Goal: Information Seeking & Learning: Learn about a topic

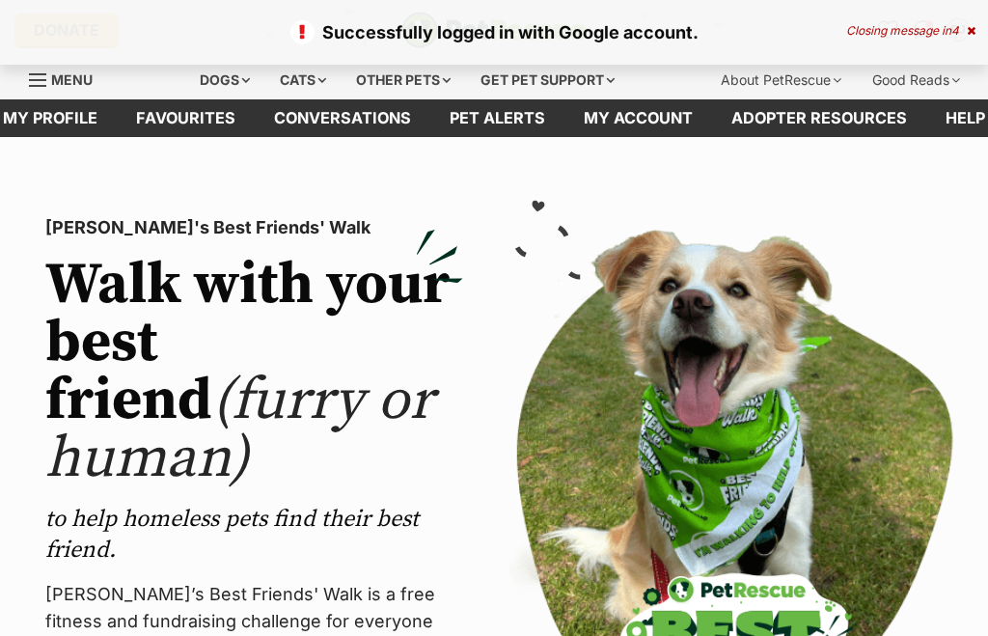
click at [211, 76] on div "Dogs" at bounding box center [224, 80] width 77 height 39
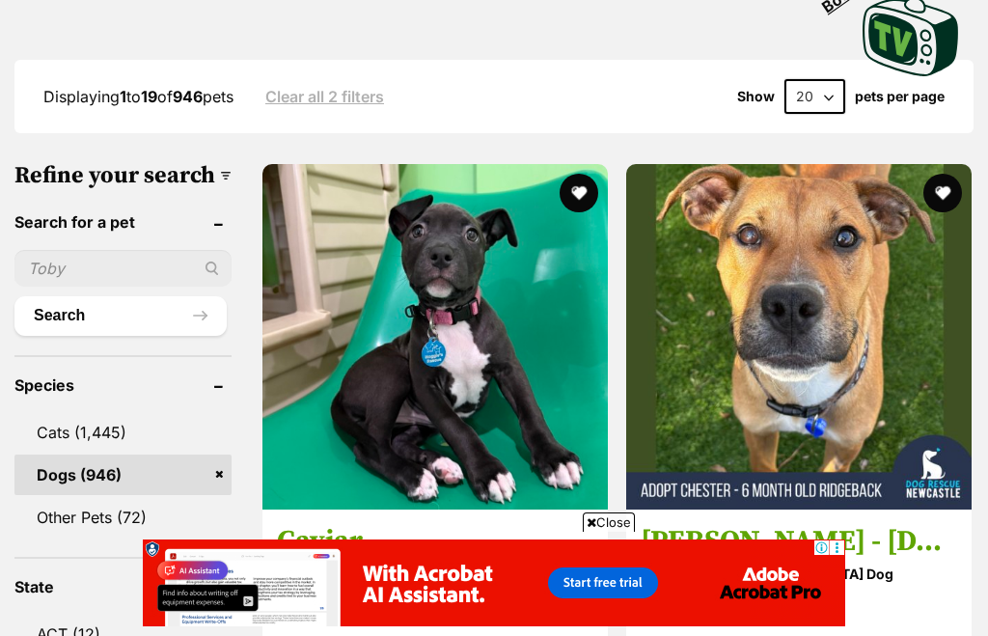
scroll to position [663, 0]
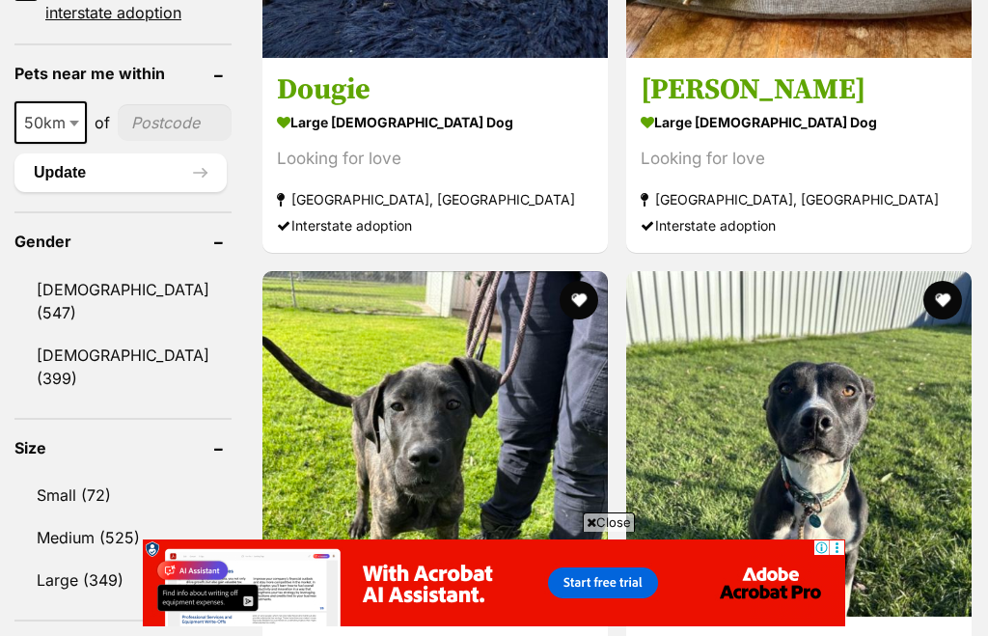
click at [139, 141] on input"] "postcode" at bounding box center [175, 122] width 114 height 37
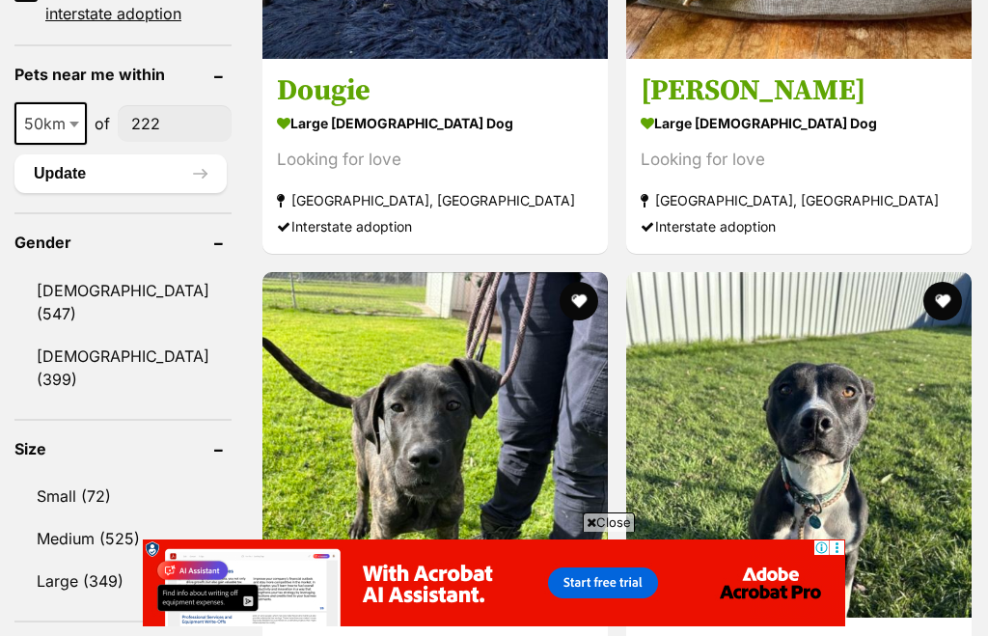
scroll to position [0, 0]
type input"] "2220"
click at [120, 193] on button "Update" at bounding box center [120, 173] width 212 height 39
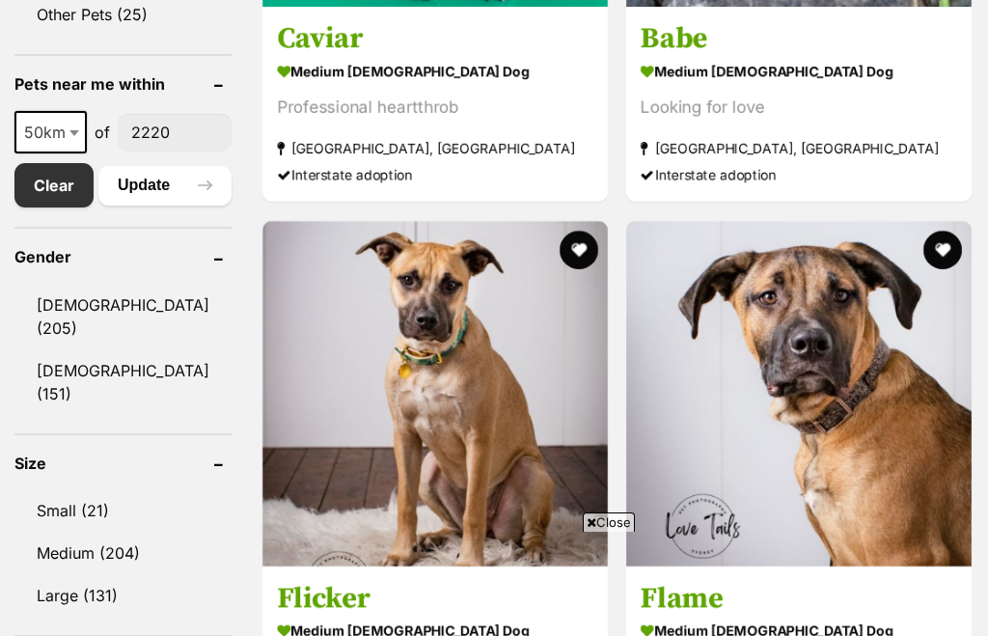
scroll to position [1071, 0]
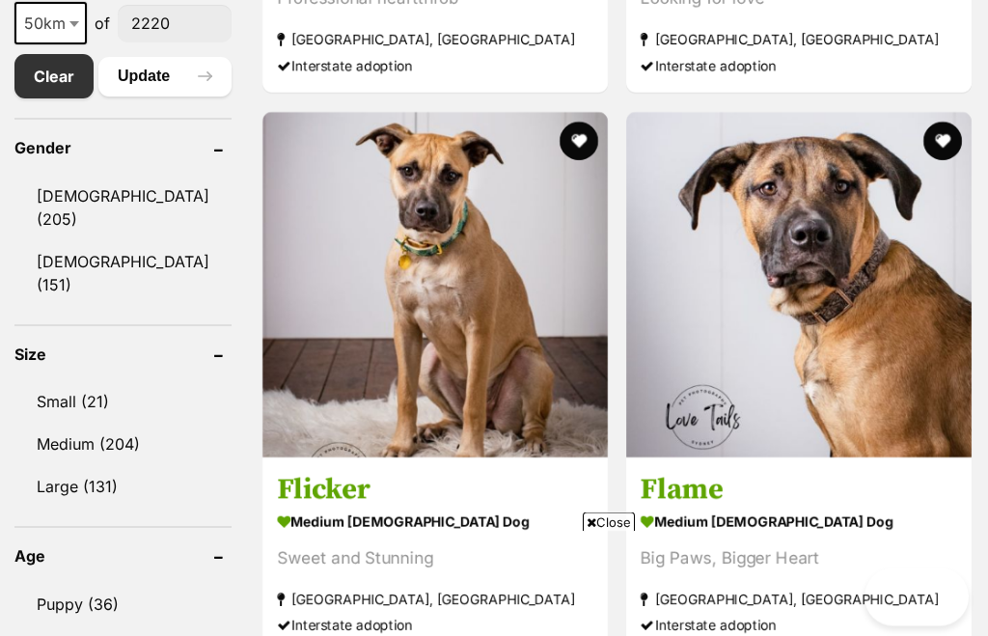
click at [66, 386] on link "Small (21)" at bounding box center [122, 402] width 217 height 41
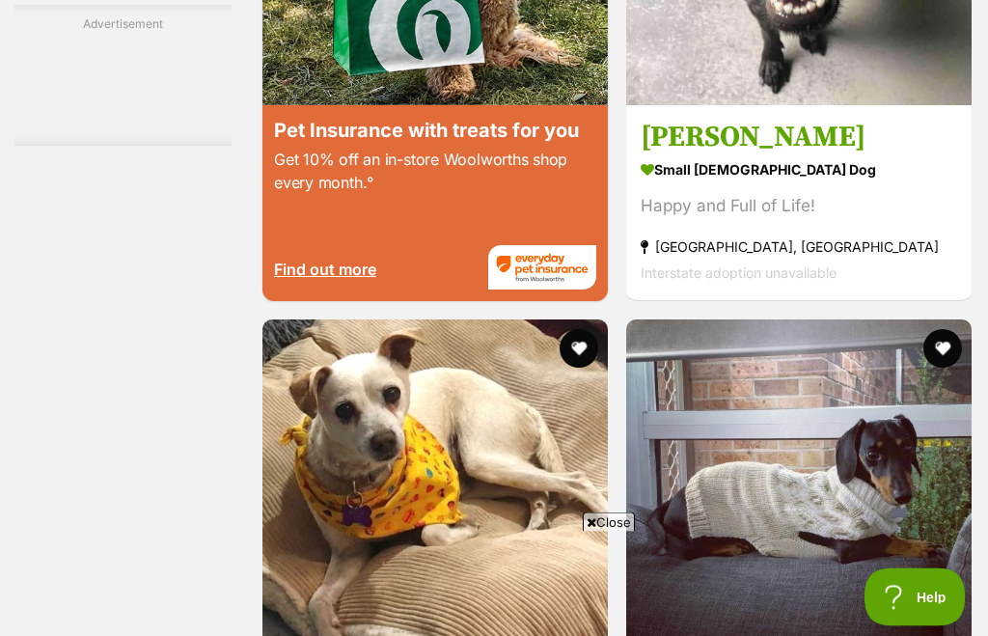
scroll to position [3852, 0]
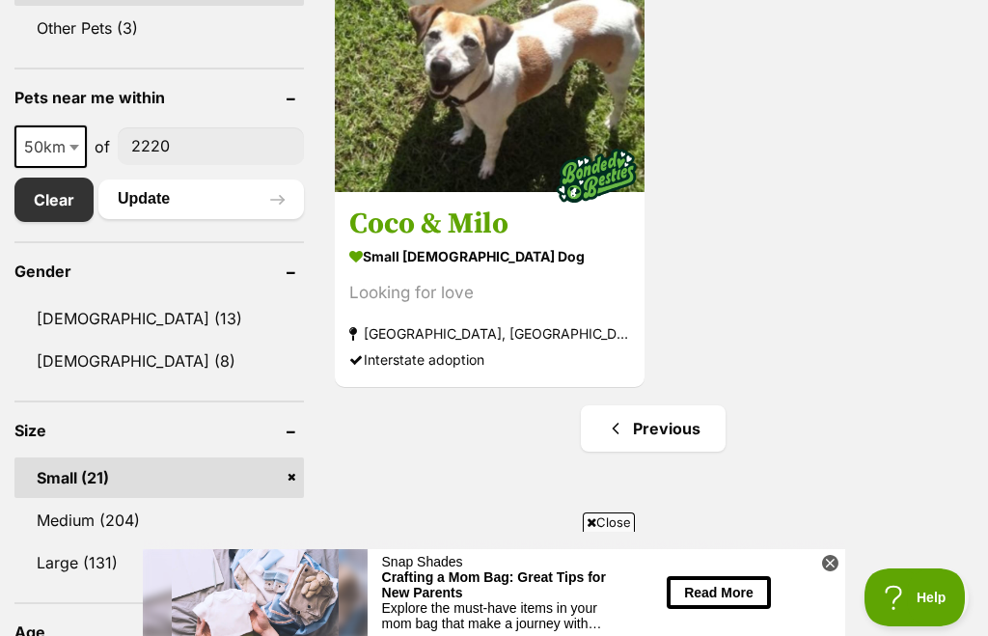
scroll to position [1001, 0]
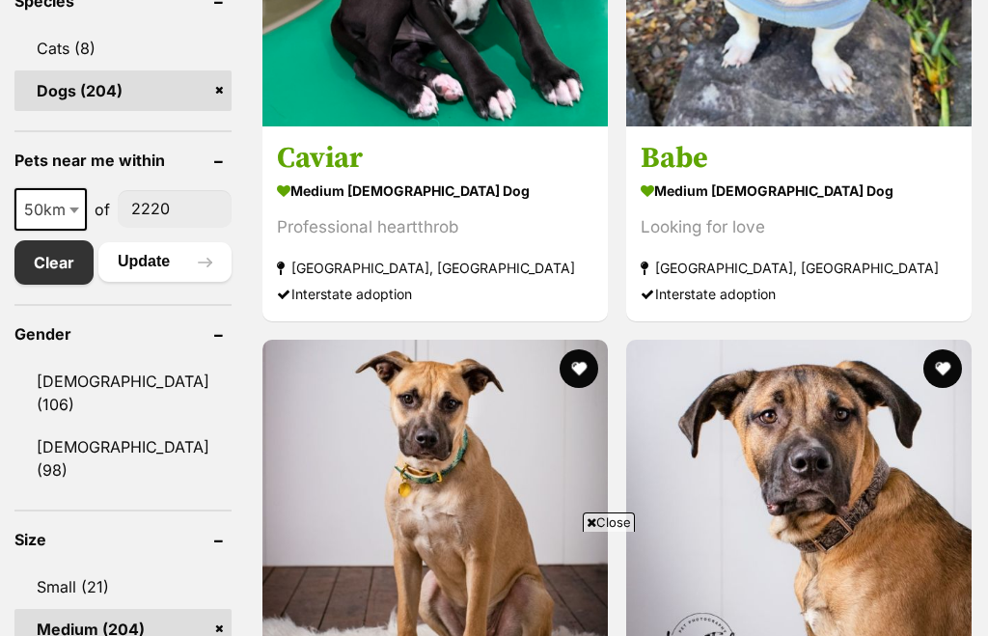
click at [840, 375] on img at bounding box center [799, 513] width 346 height 346
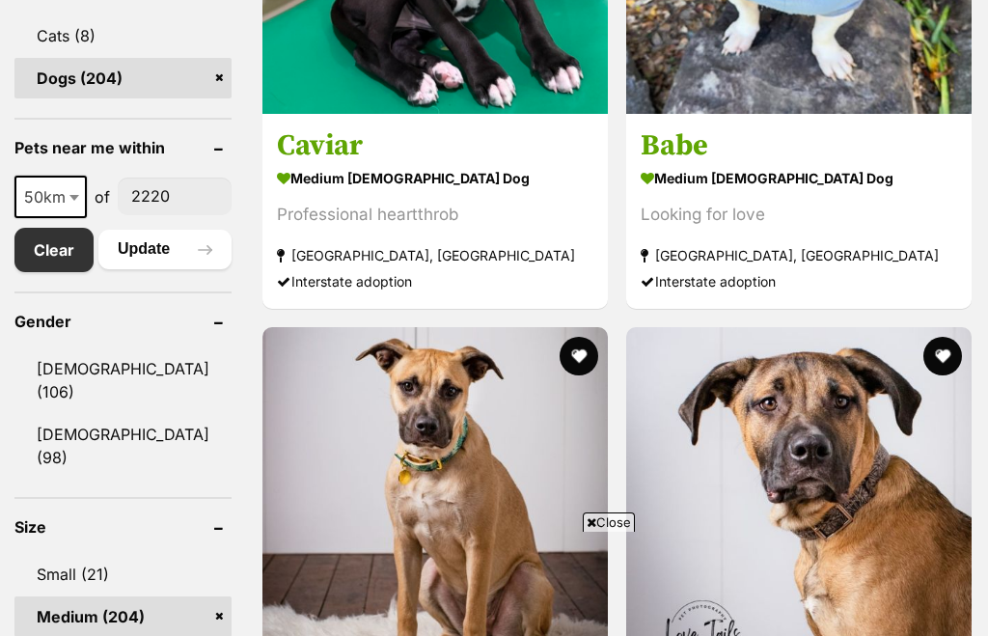
scroll to position [877, 0]
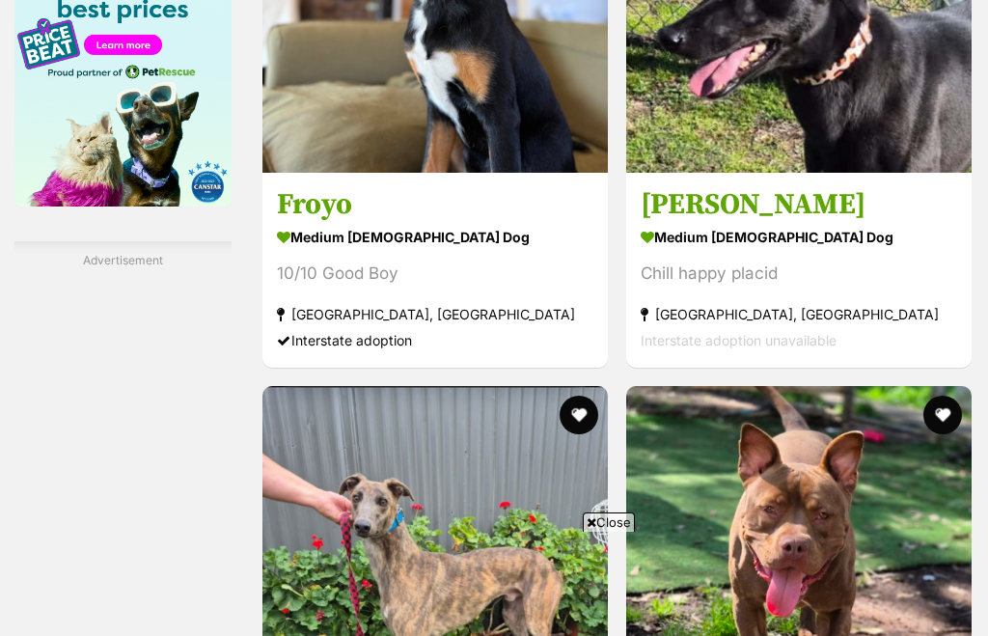
scroll to position [2692, 0]
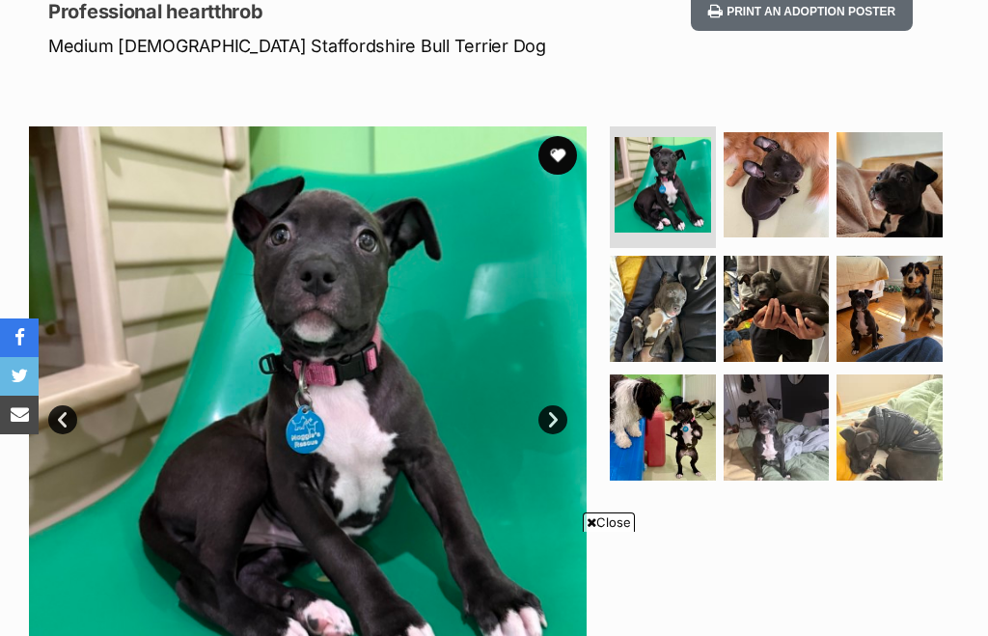
scroll to position [276, 0]
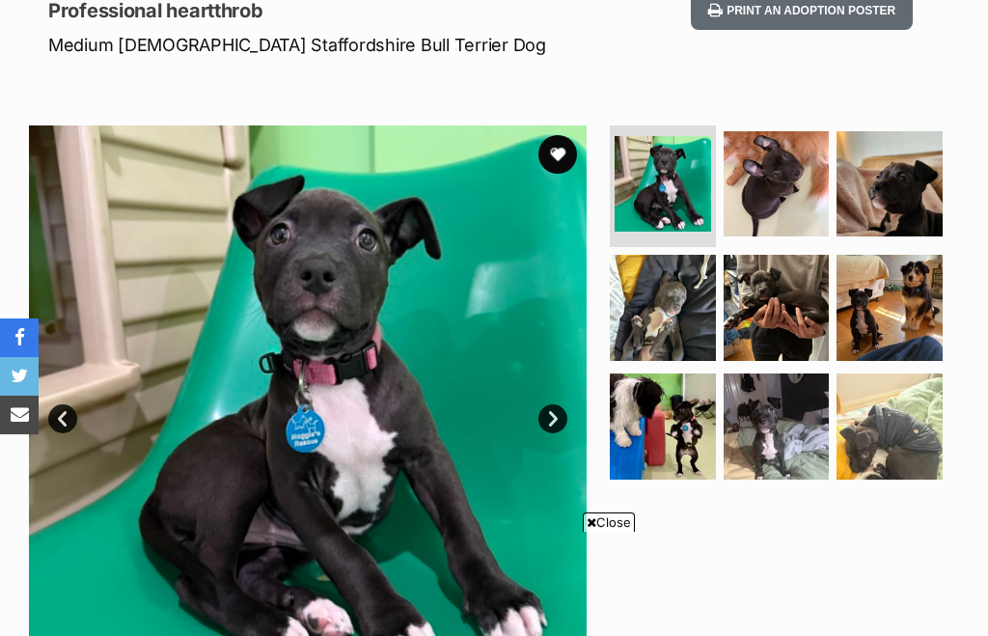
click at [670, 446] on img at bounding box center [663, 427] width 106 height 106
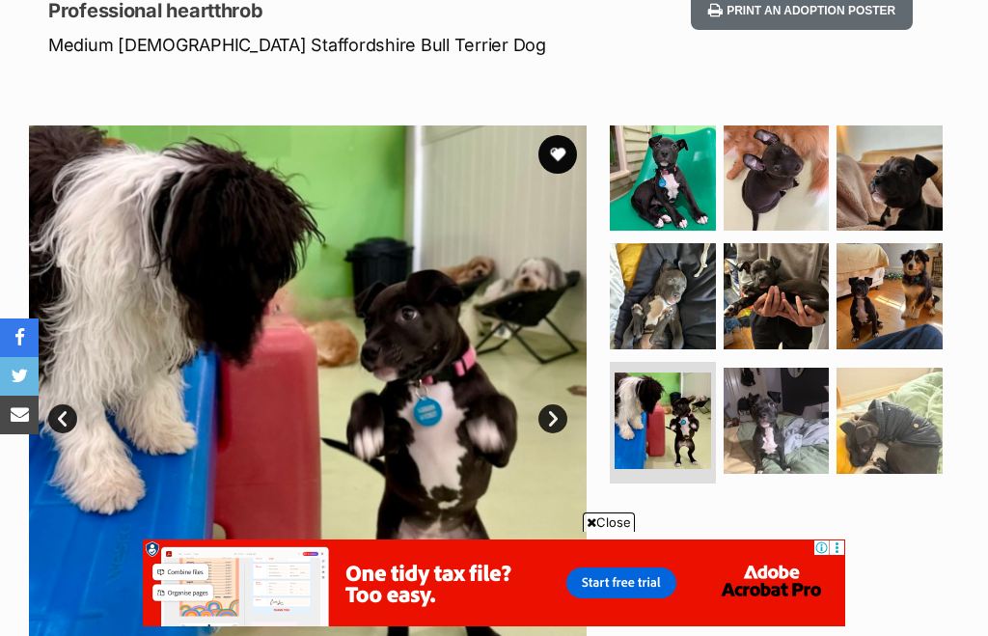
click at [880, 433] on img at bounding box center [890, 421] width 106 height 106
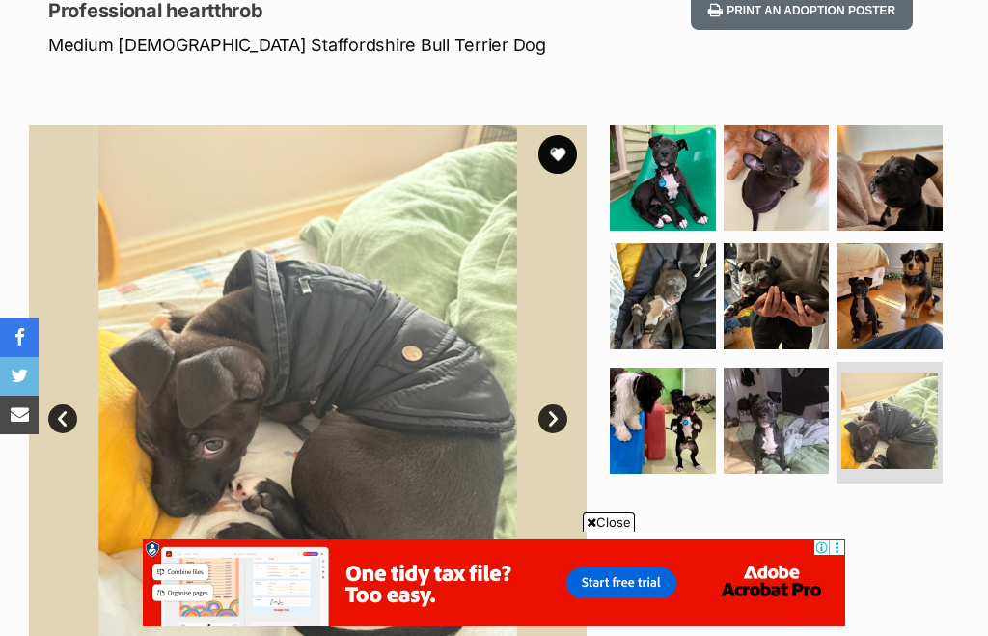
scroll to position [82, 0]
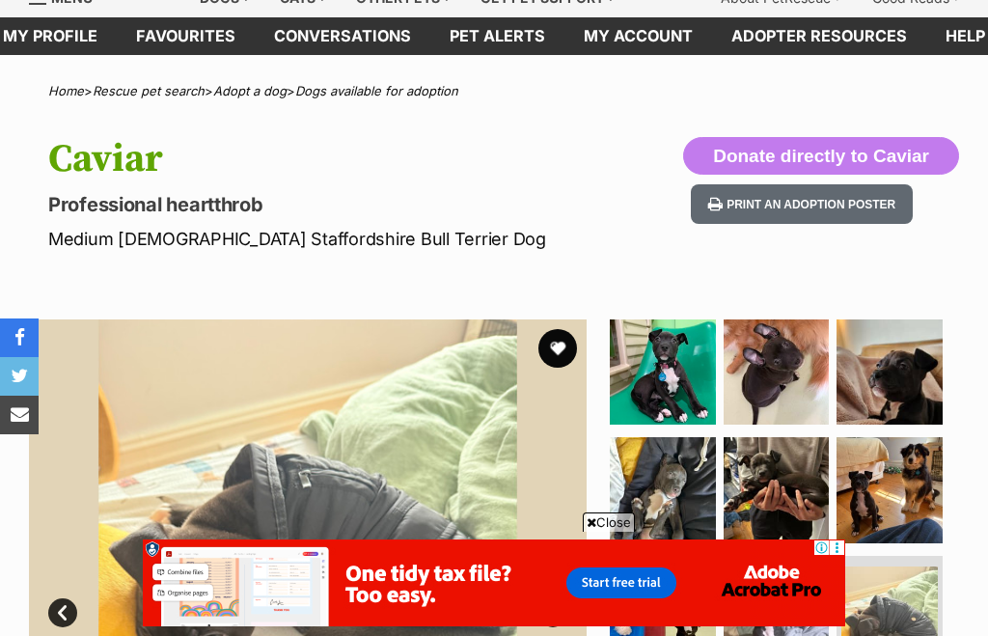
click at [773, 506] on img at bounding box center [777, 490] width 106 height 106
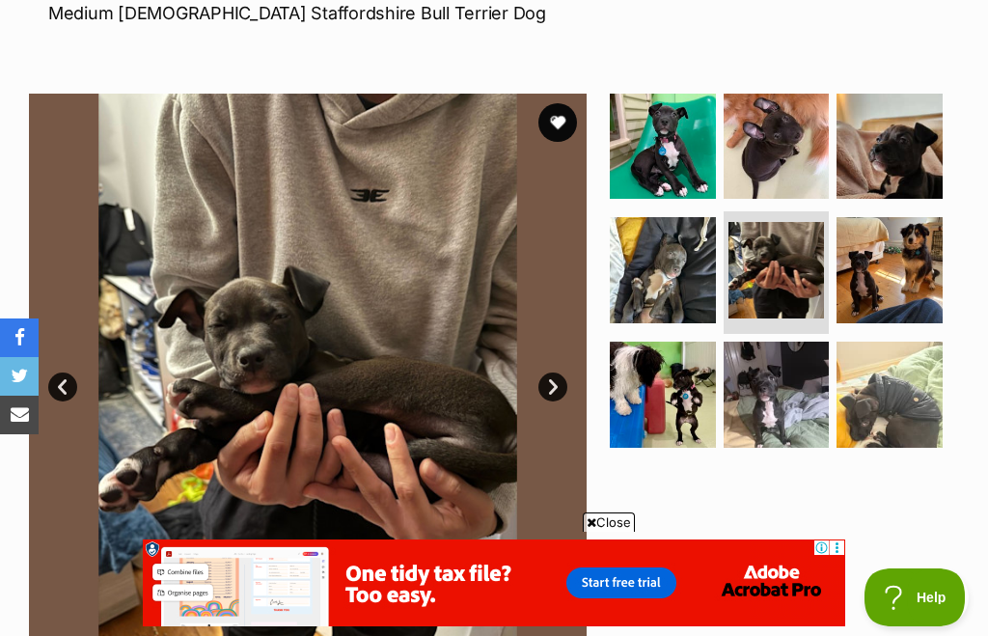
scroll to position [0, 0]
click at [562, 383] on link "Next" at bounding box center [553, 387] width 29 height 29
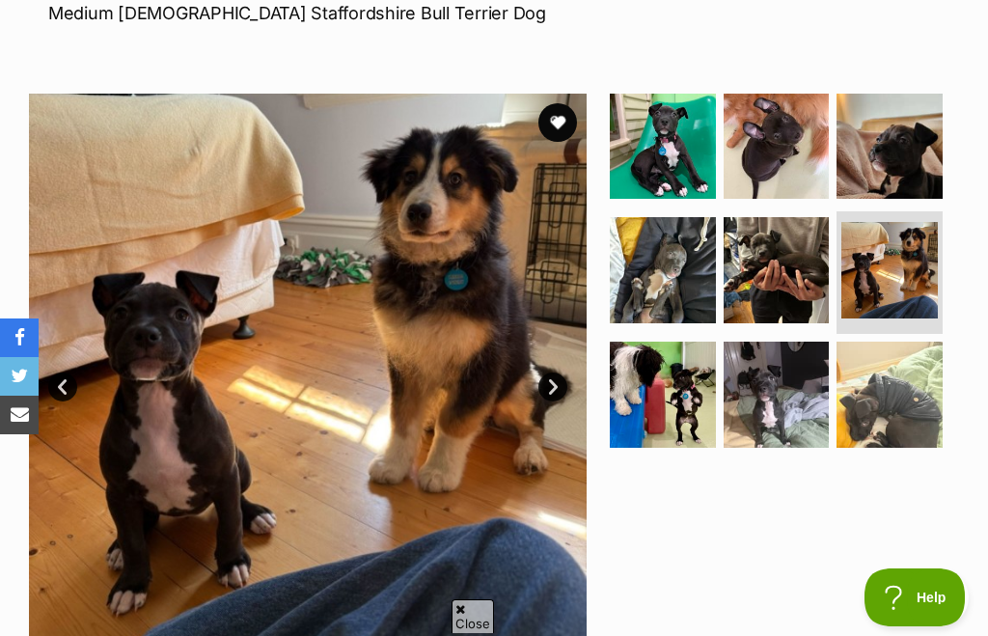
click at [530, 375] on img at bounding box center [308, 373] width 558 height 558
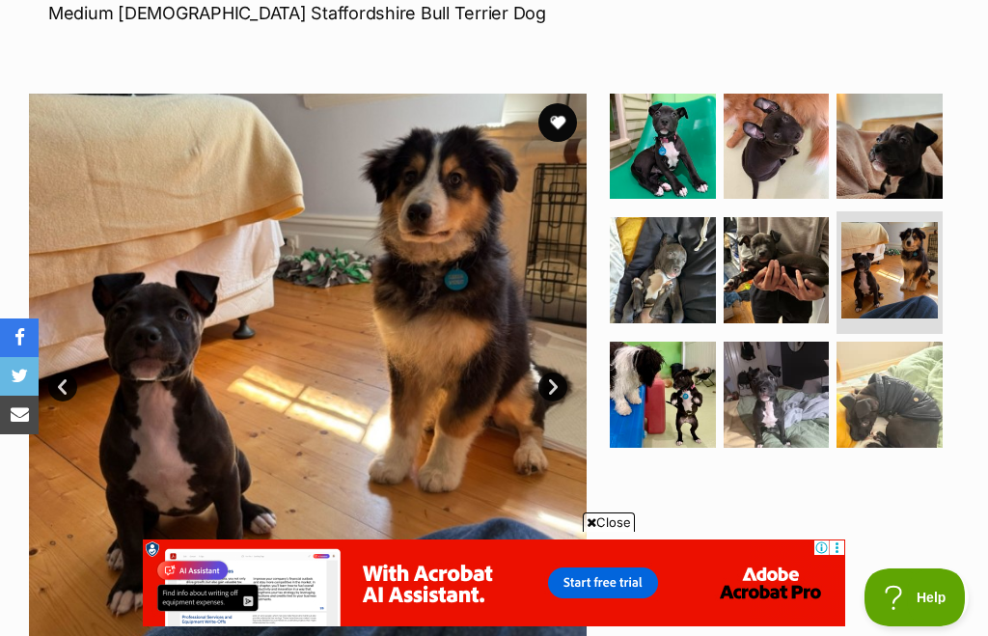
click at [542, 378] on link "Next" at bounding box center [553, 387] width 29 height 29
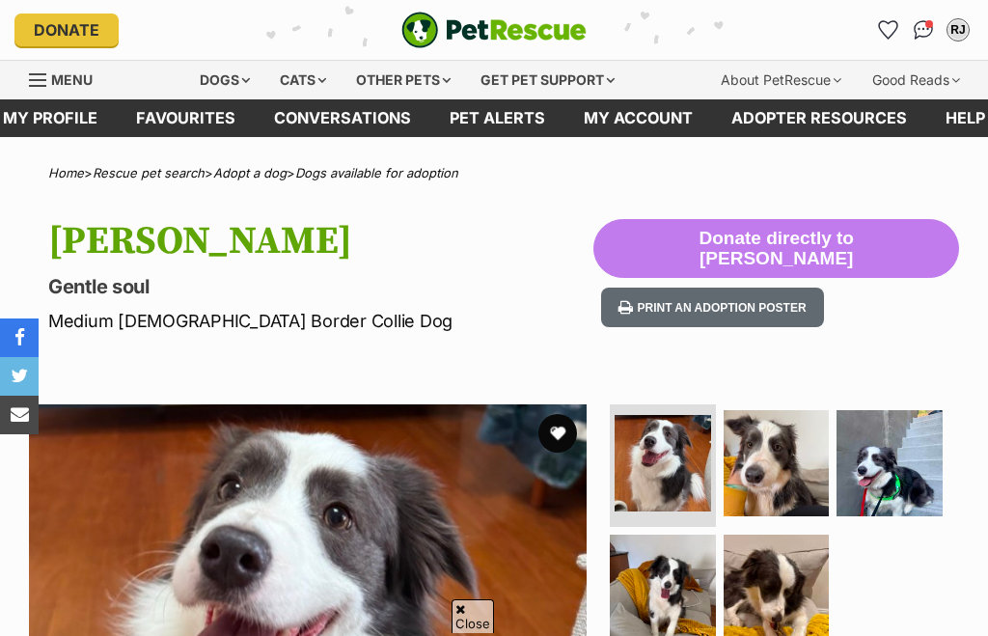
scroll to position [239, 0]
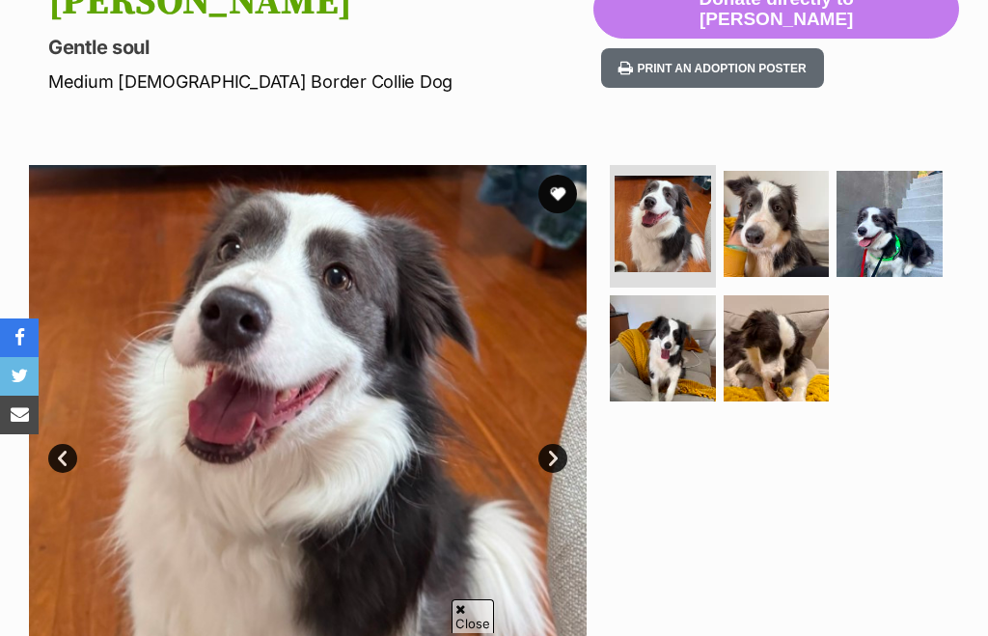
click at [671, 349] on img at bounding box center [663, 348] width 106 height 106
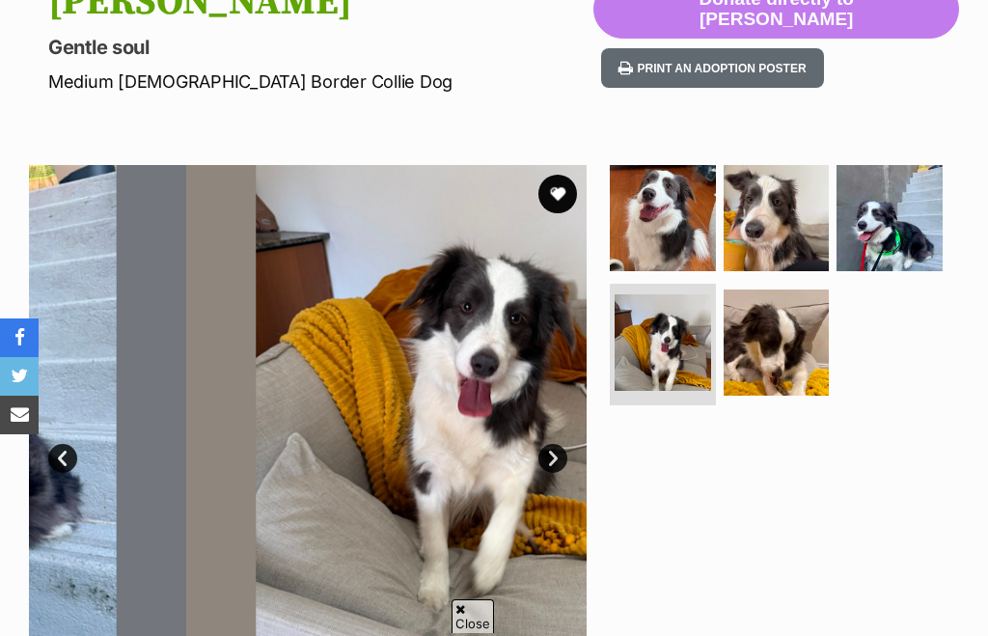
scroll to position [0, 0]
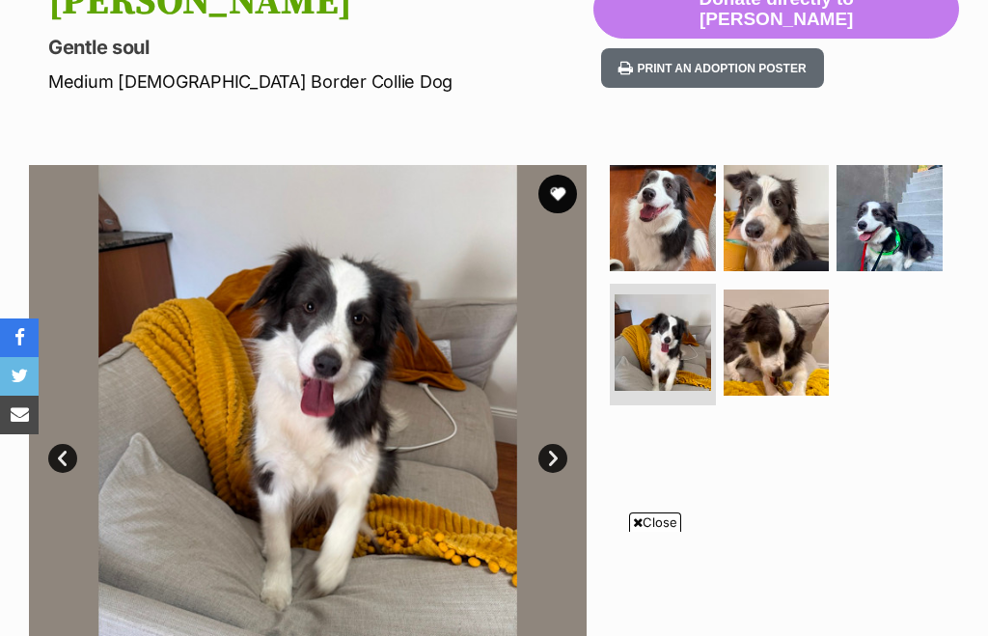
click at [904, 205] on img at bounding box center [890, 218] width 106 height 106
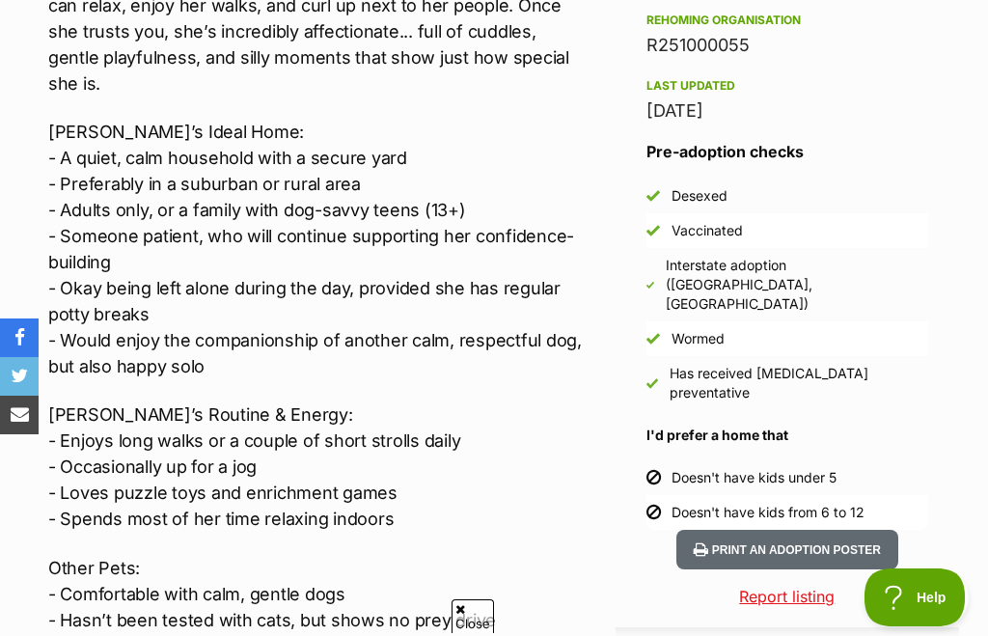
scroll to position [871, 0]
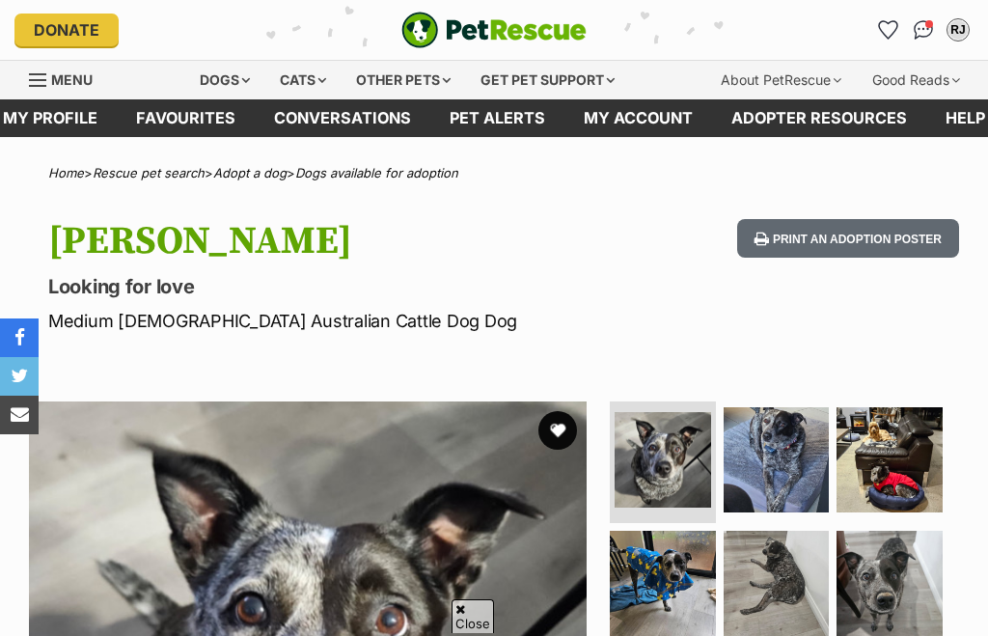
scroll to position [130, 0]
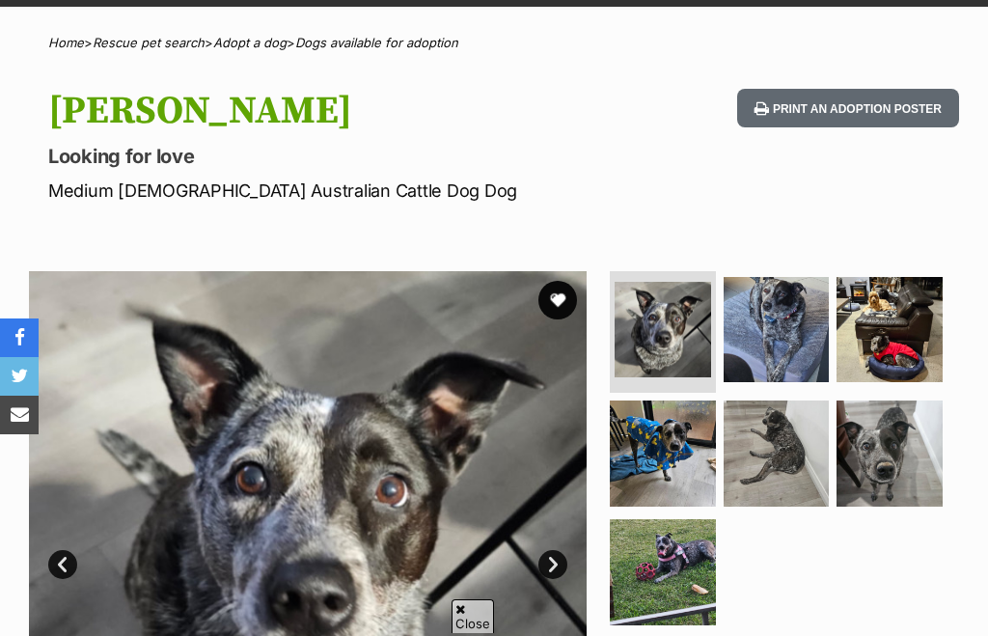
click at [768, 358] on img at bounding box center [777, 330] width 106 height 106
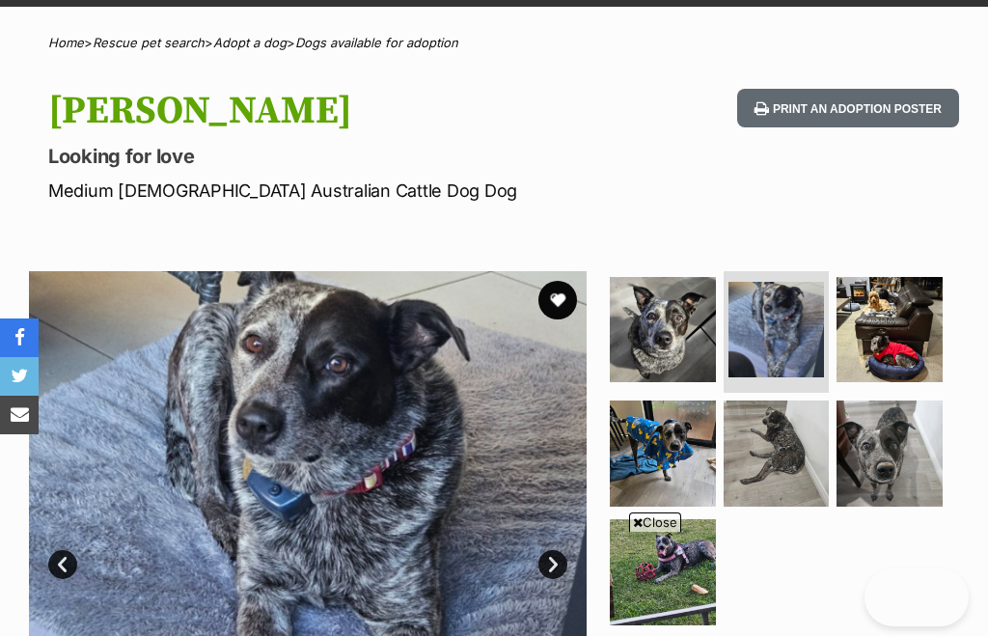
scroll to position [510, 0]
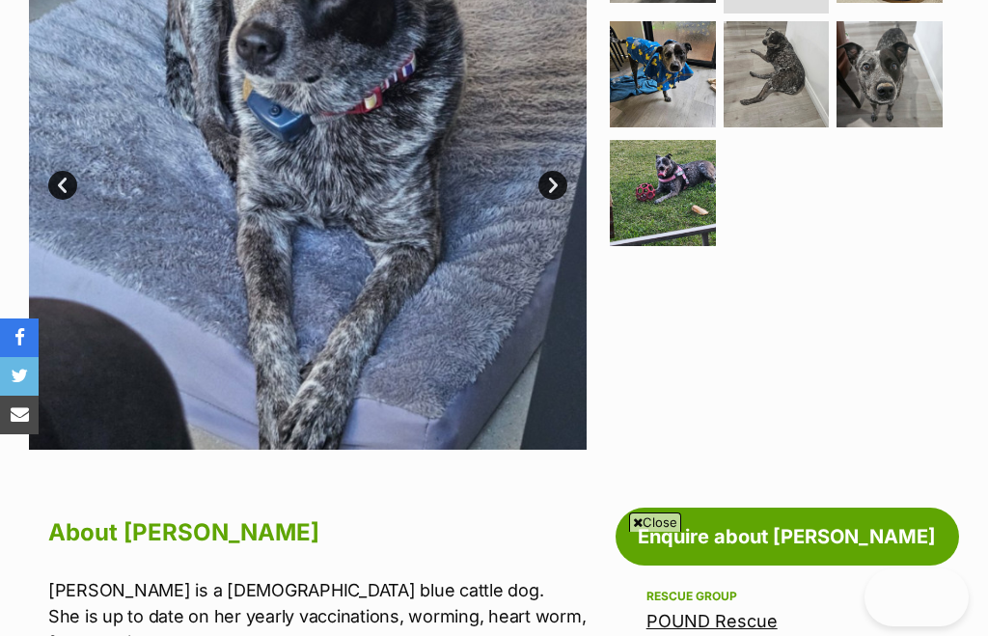
click at [645, 532] on span "Close" at bounding box center [655, 522] width 52 height 19
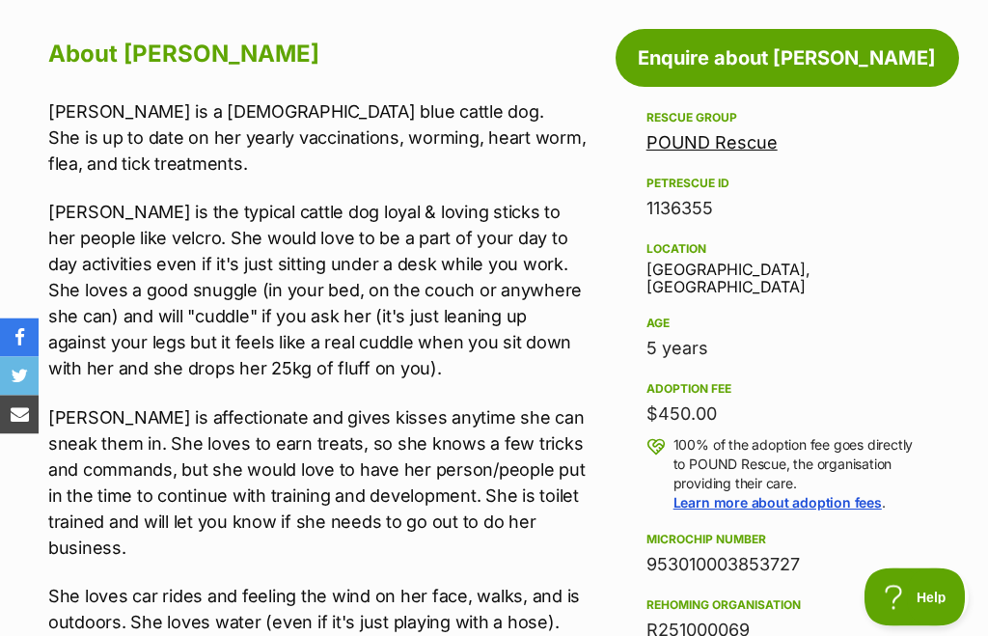
scroll to position [988, 0]
click at [467, 571] on div "Millie is a 6 year old blue cattle dog. She is up to date on her yearly vaccina…" at bounding box center [317, 558] width 539 height 921
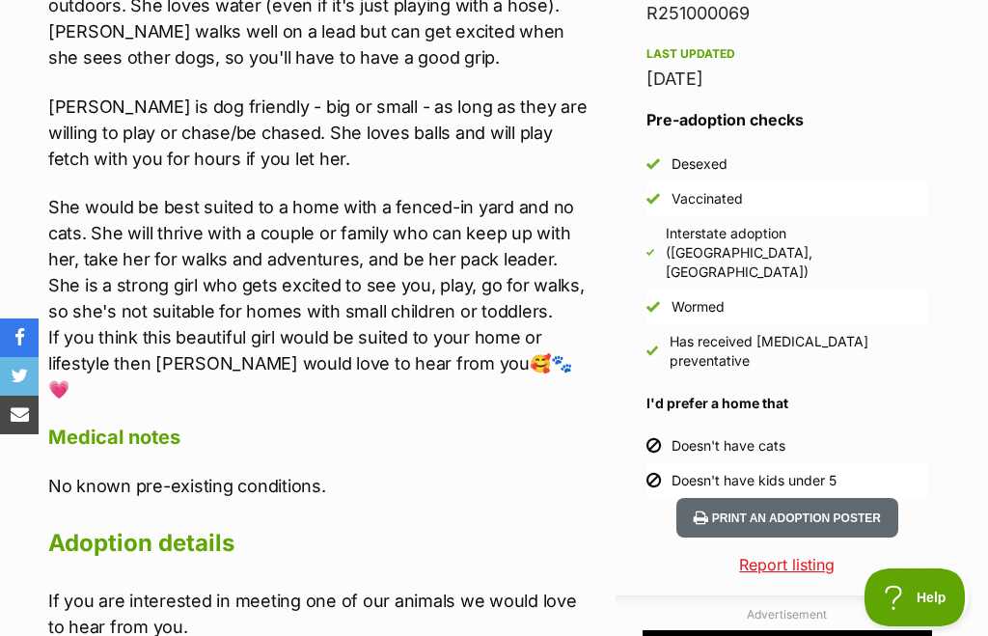
scroll to position [1697, 0]
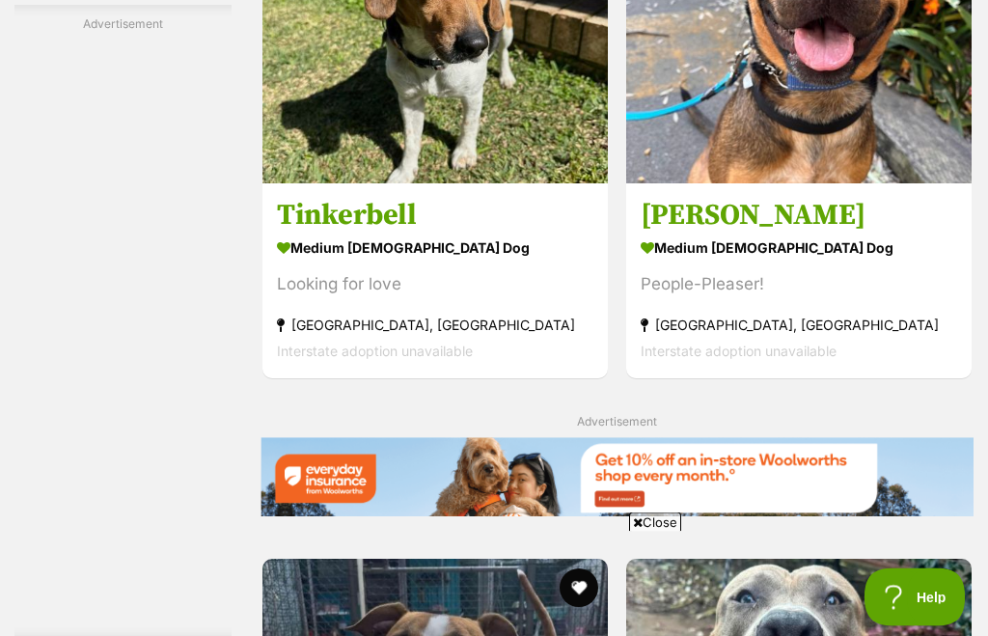
scroll to position [3766, 0]
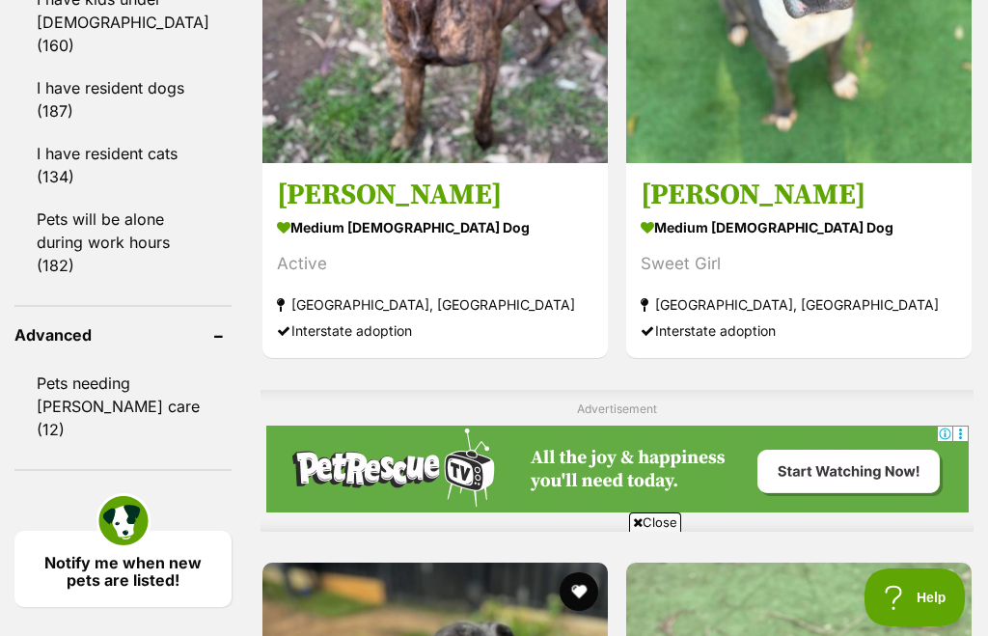
scroll to position [2003, 0]
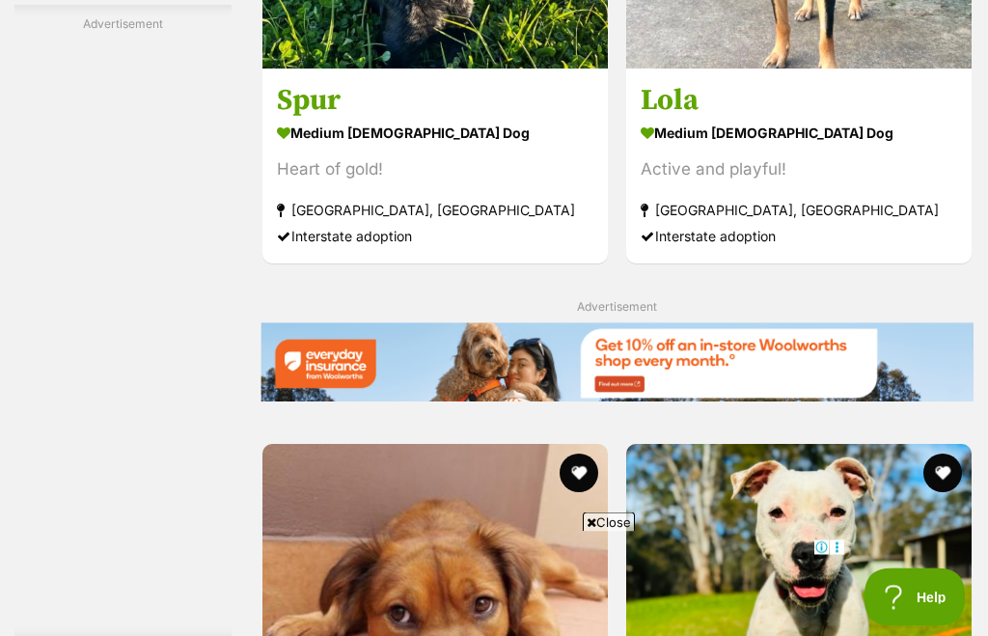
scroll to position [3887, 0]
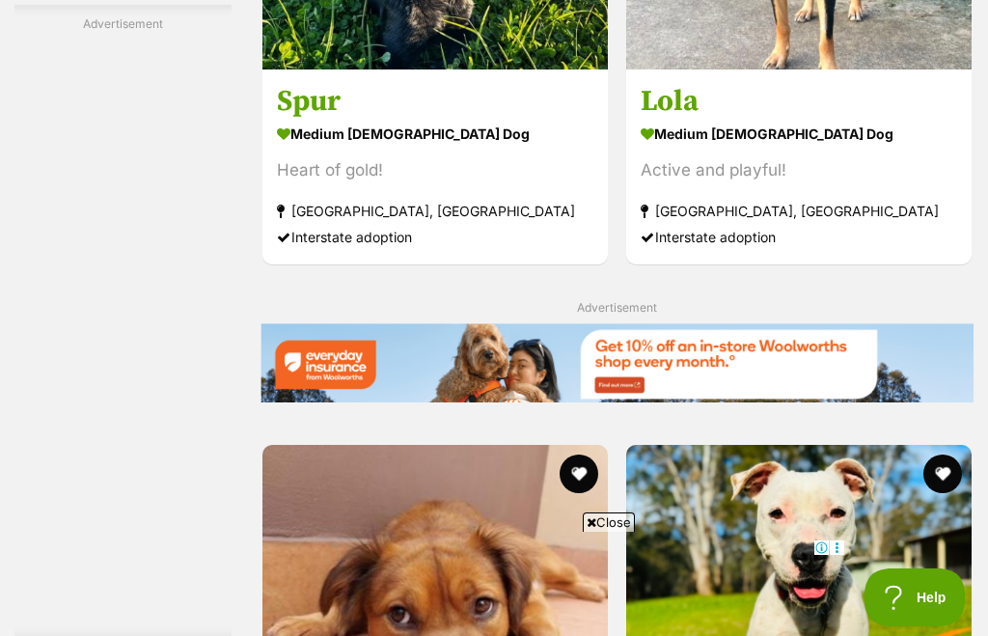
click at [604, 532] on span "Close" at bounding box center [609, 522] width 52 height 19
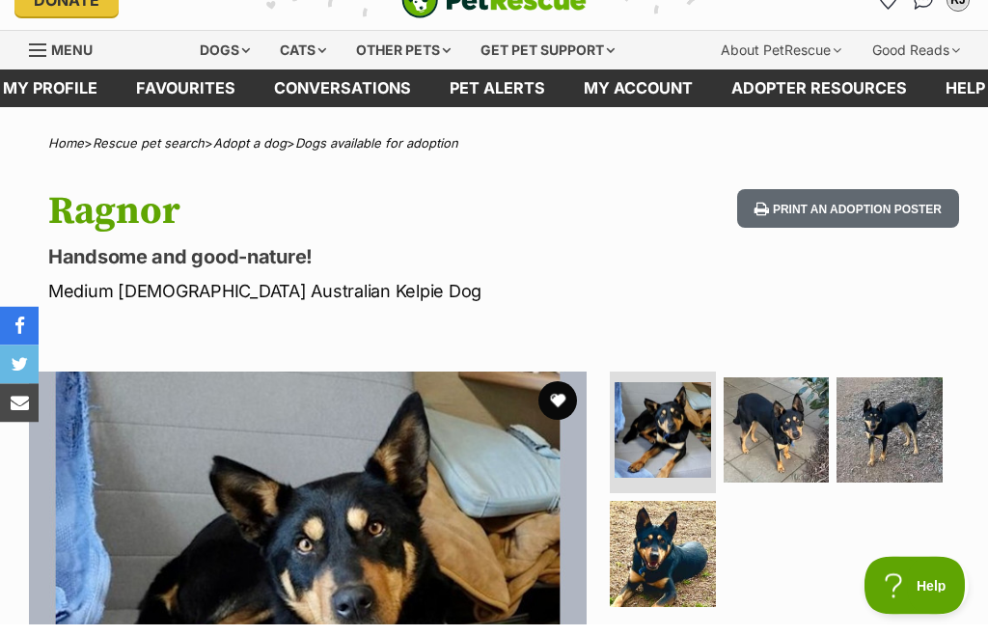
scroll to position [40, 0]
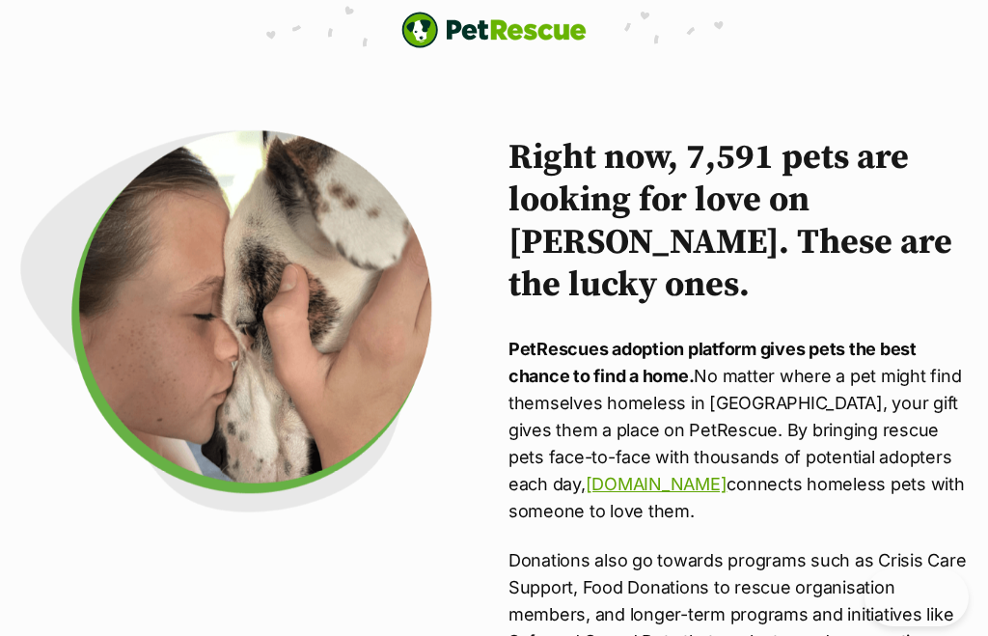
scroll to position [627, 0]
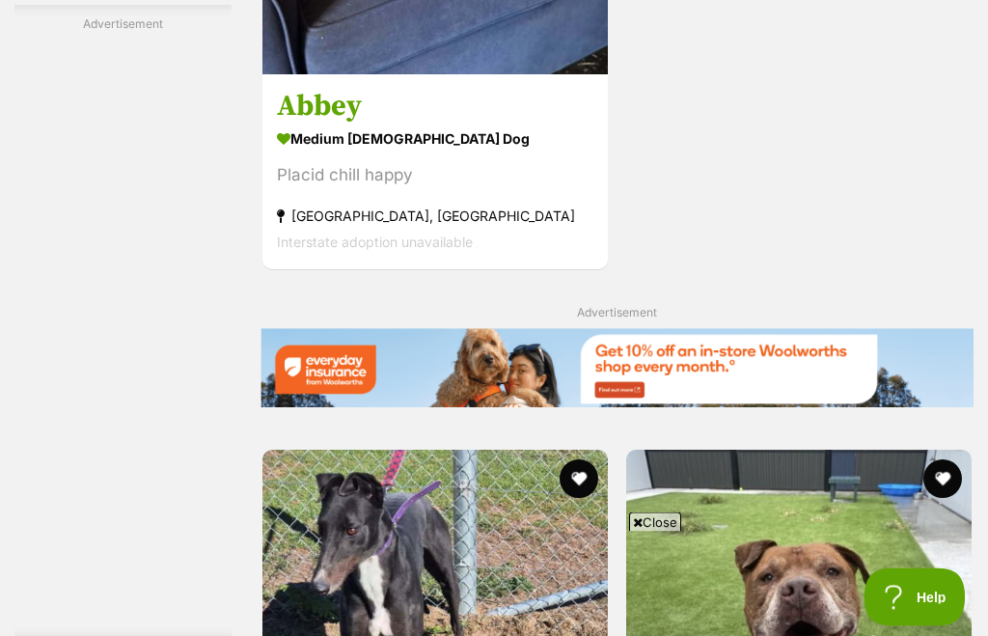
scroll to position [3892, 0]
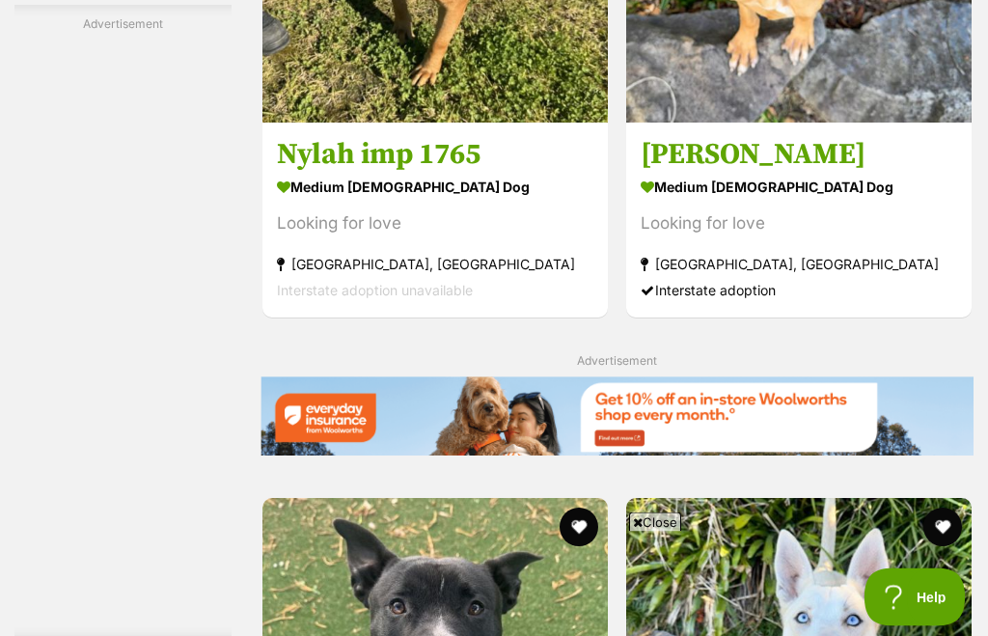
scroll to position [3834, 0]
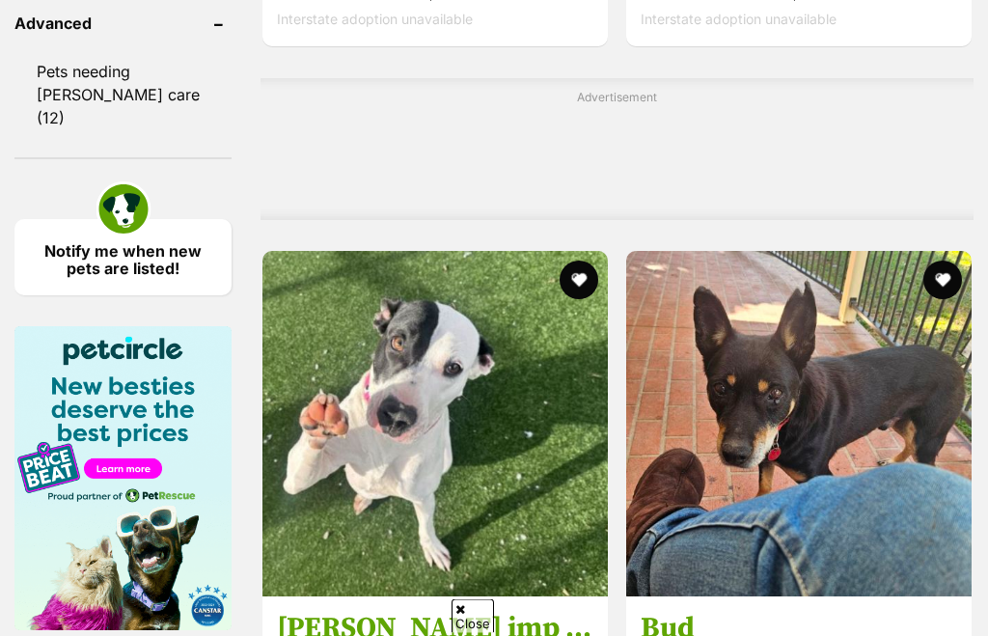
scroll to position [1919, 0]
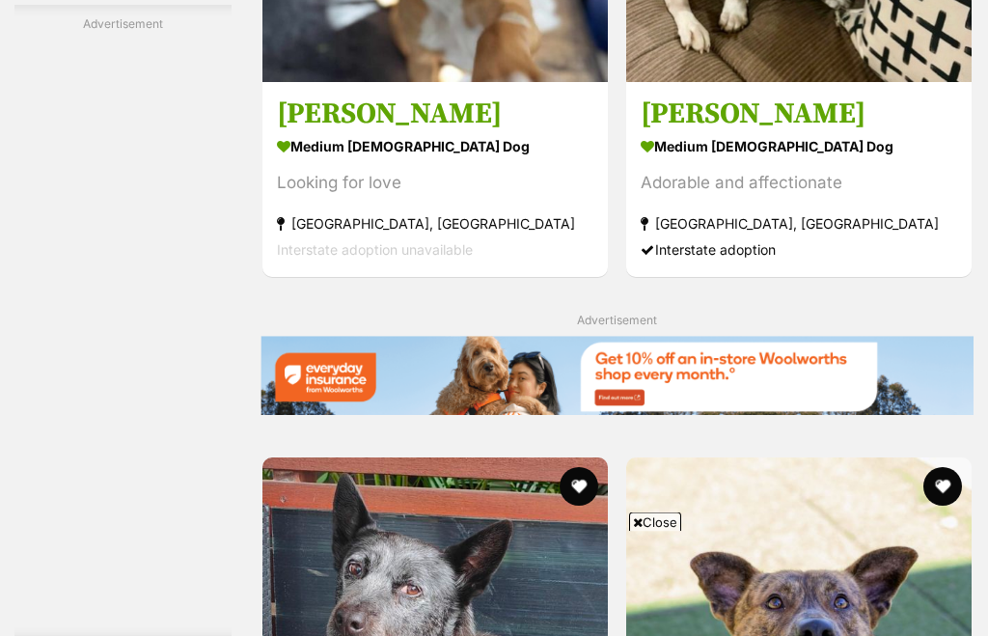
scroll to position [3875, 0]
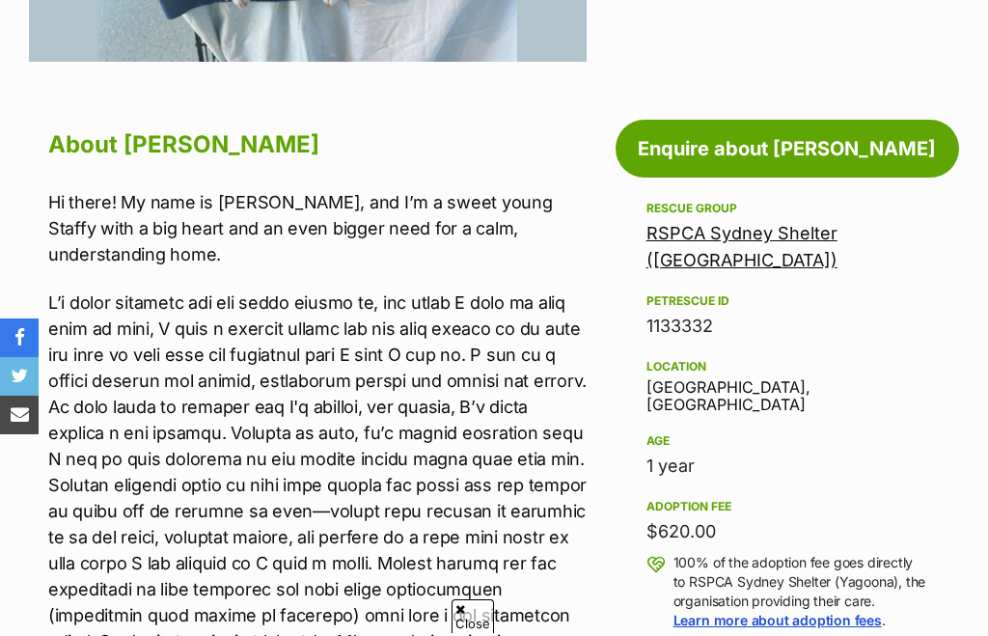
scroll to position [919, 0]
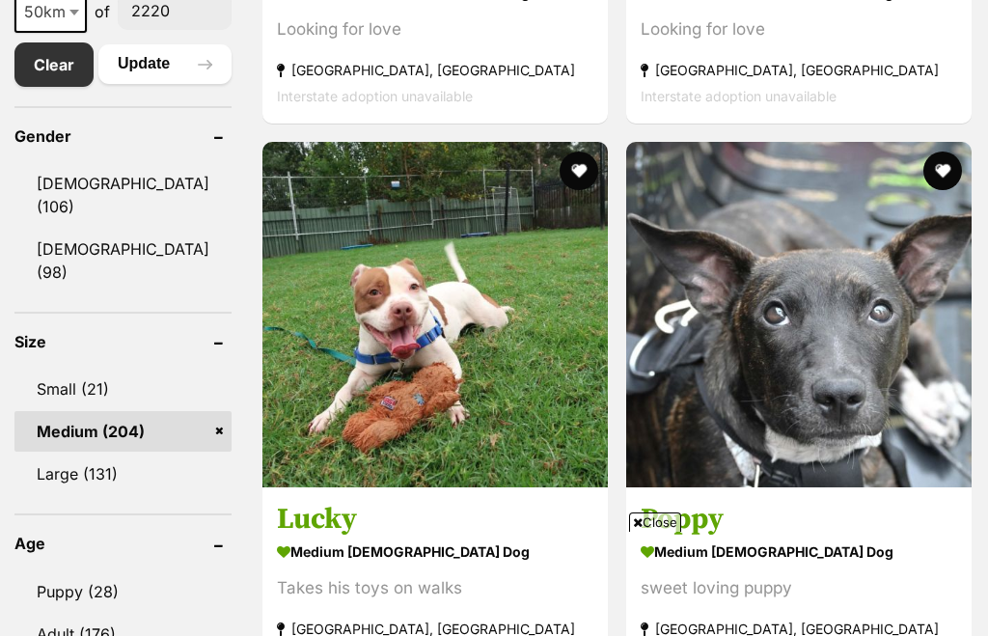
scroll to position [1293, 0]
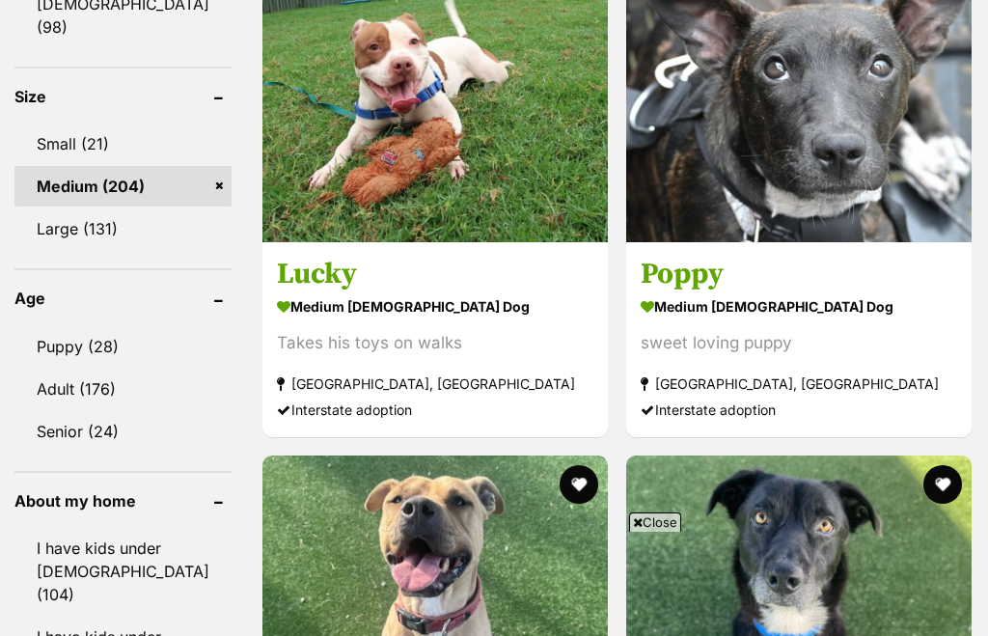
click at [641, 318] on strong "medium female Dog" at bounding box center [799, 306] width 317 height 28
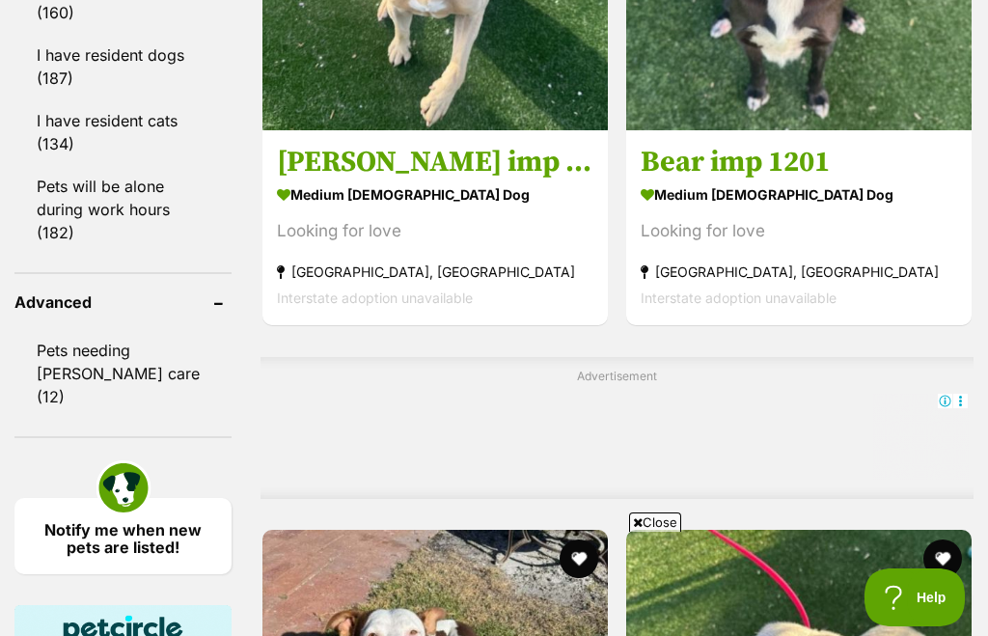
scroll to position [1970, 0]
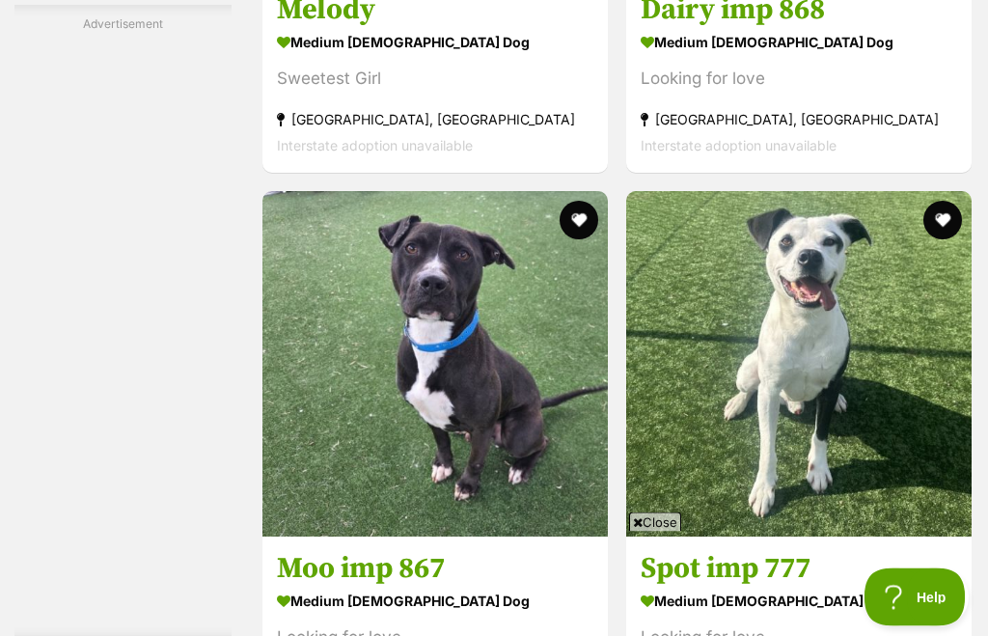
scroll to position [3420, 0]
click at [660, 532] on span "Close" at bounding box center [655, 522] width 52 height 19
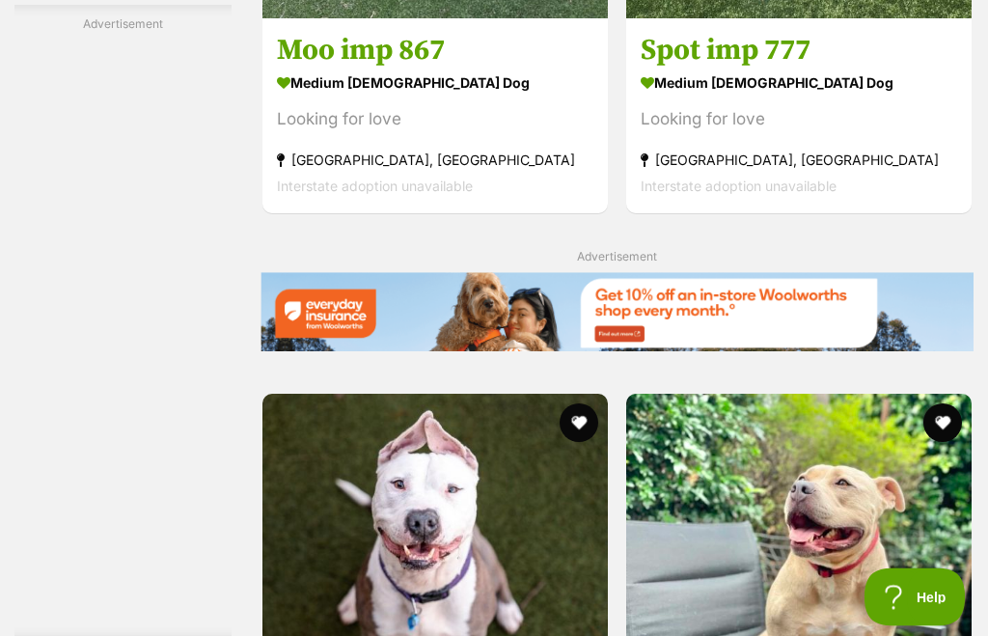
scroll to position [3938, 0]
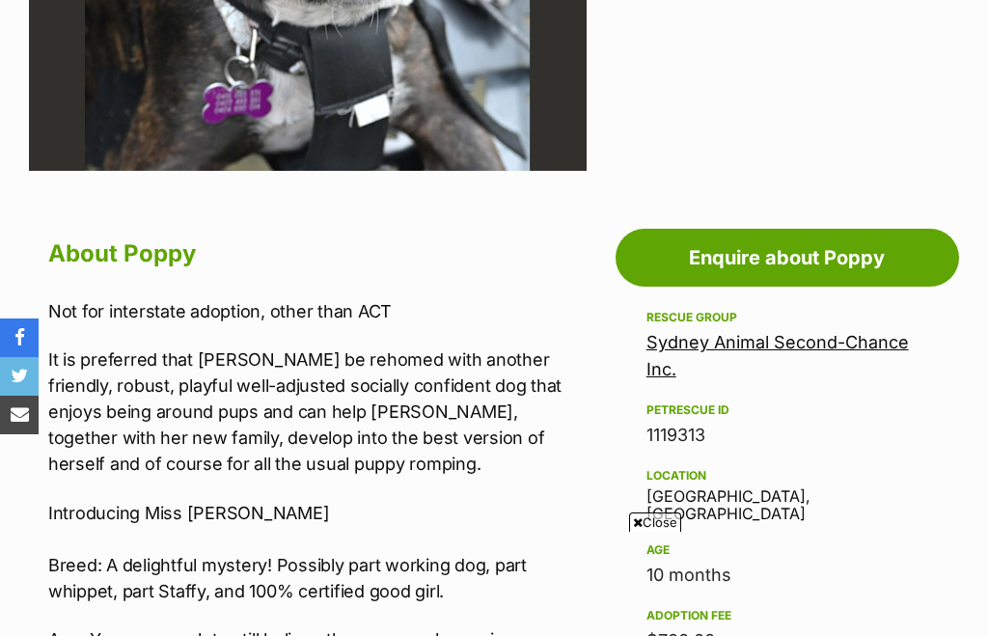
scroll to position [960, 0]
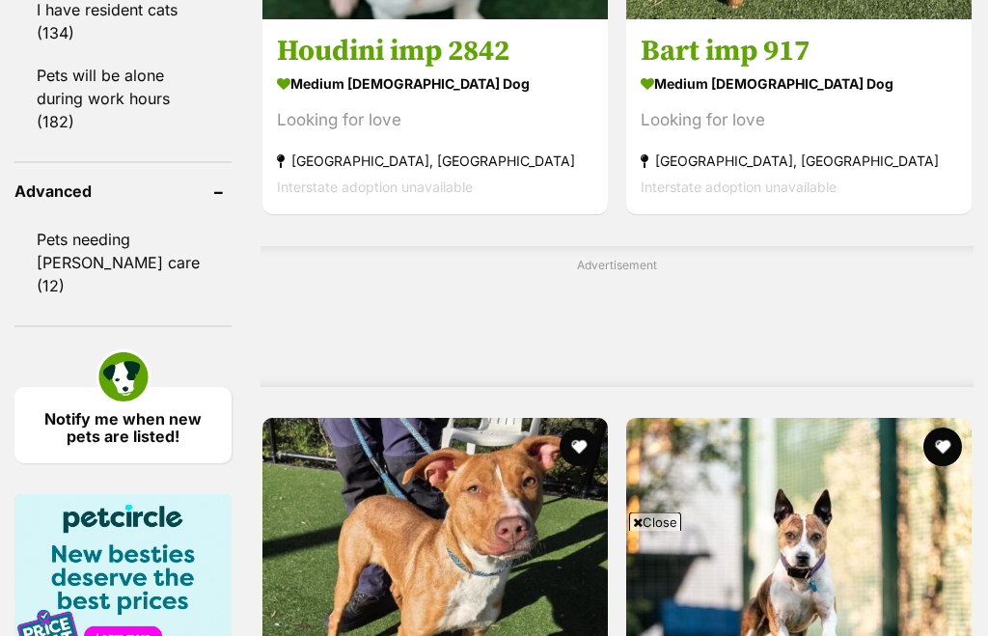
scroll to position [2777, 0]
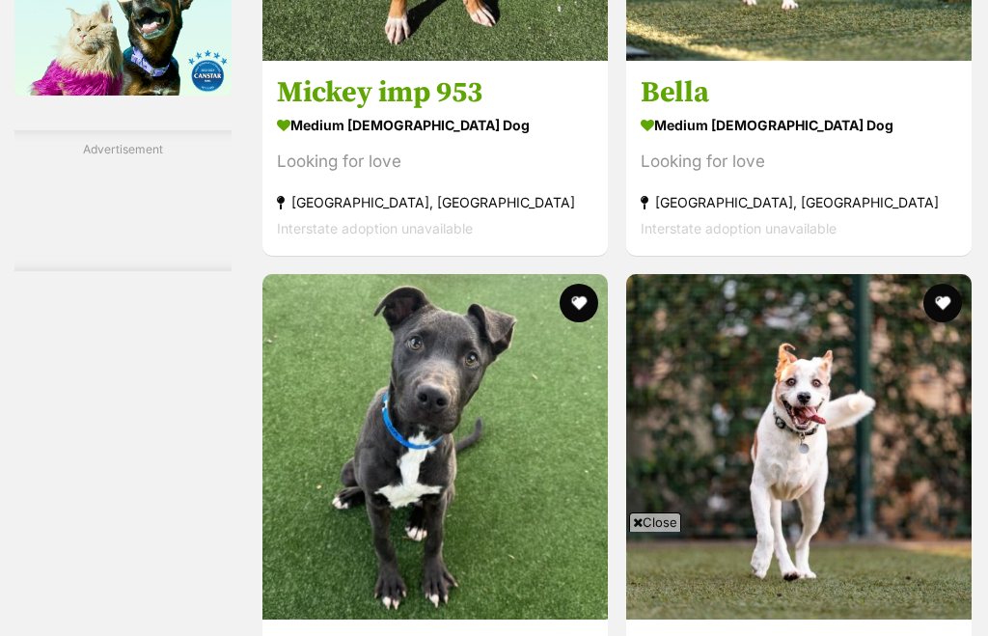
click at [669, 532] on span "Close" at bounding box center [655, 522] width 52 height 19
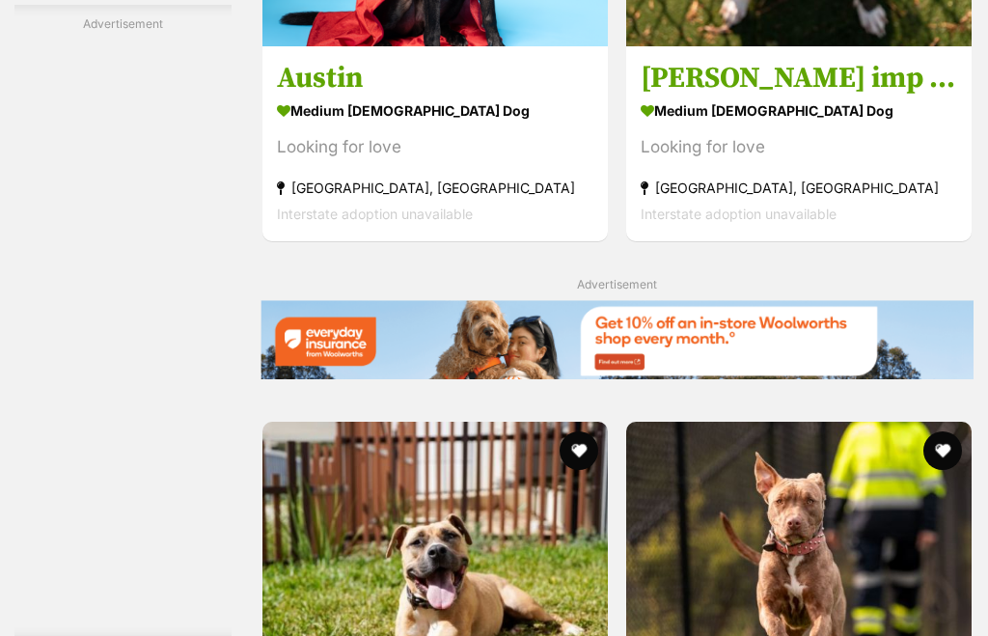
scroll to position [3910, 0]
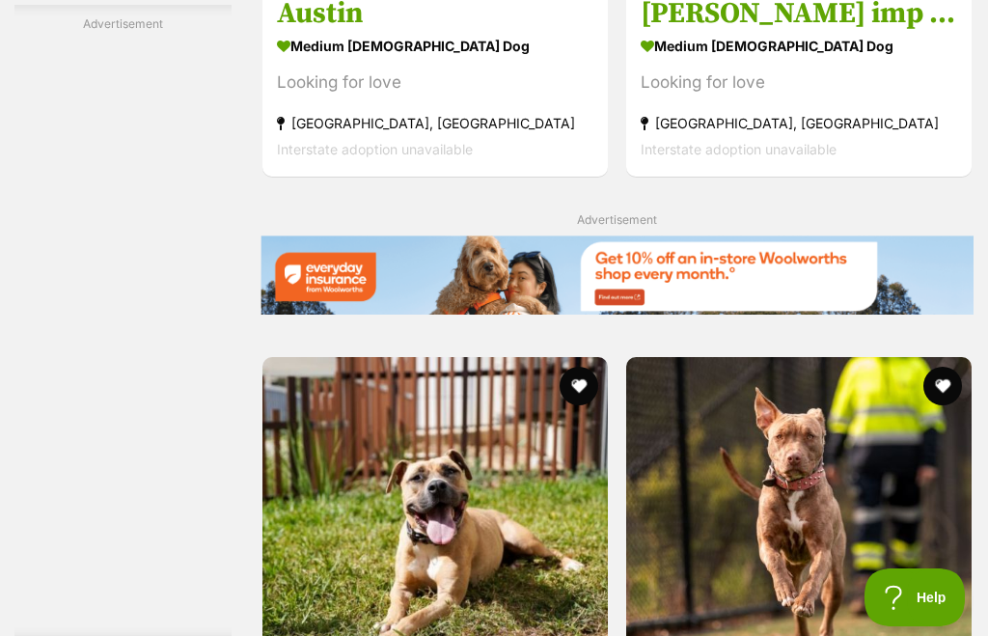
scroll to position [0, 0]
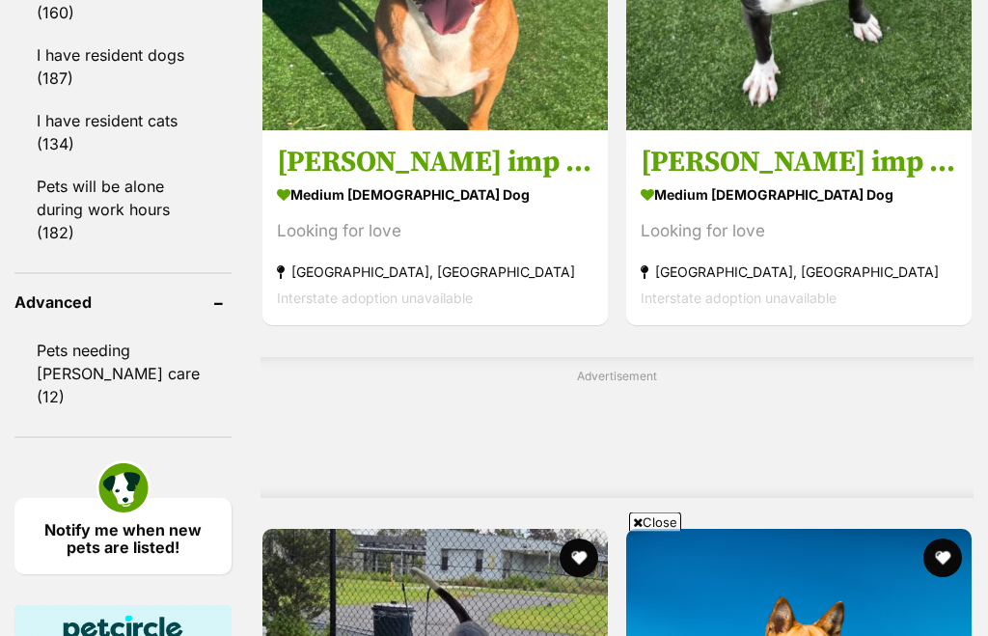
scroll to position [2048, 0]
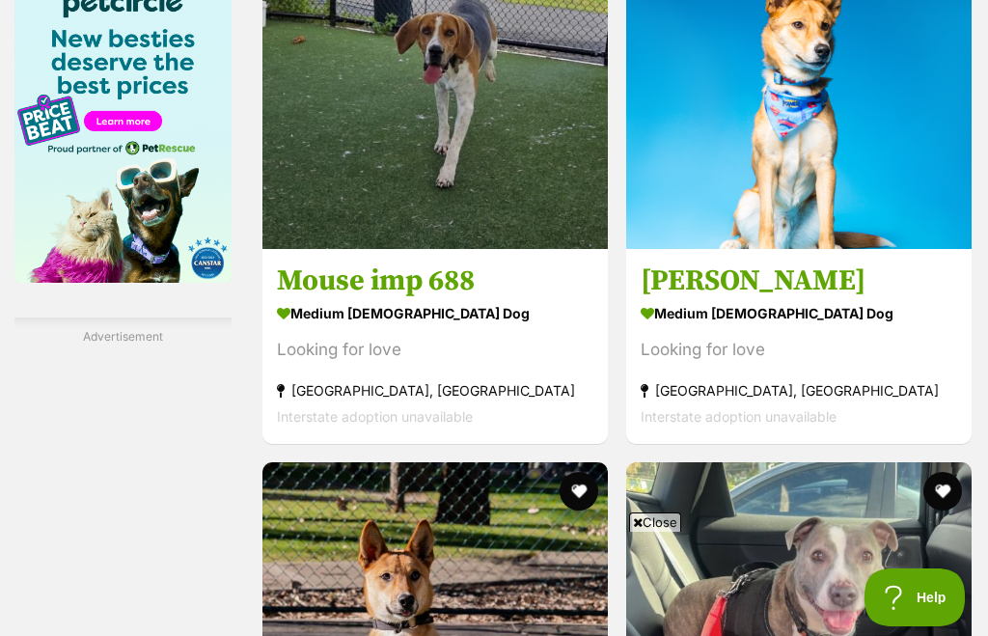
scroll to position [2503, 0]
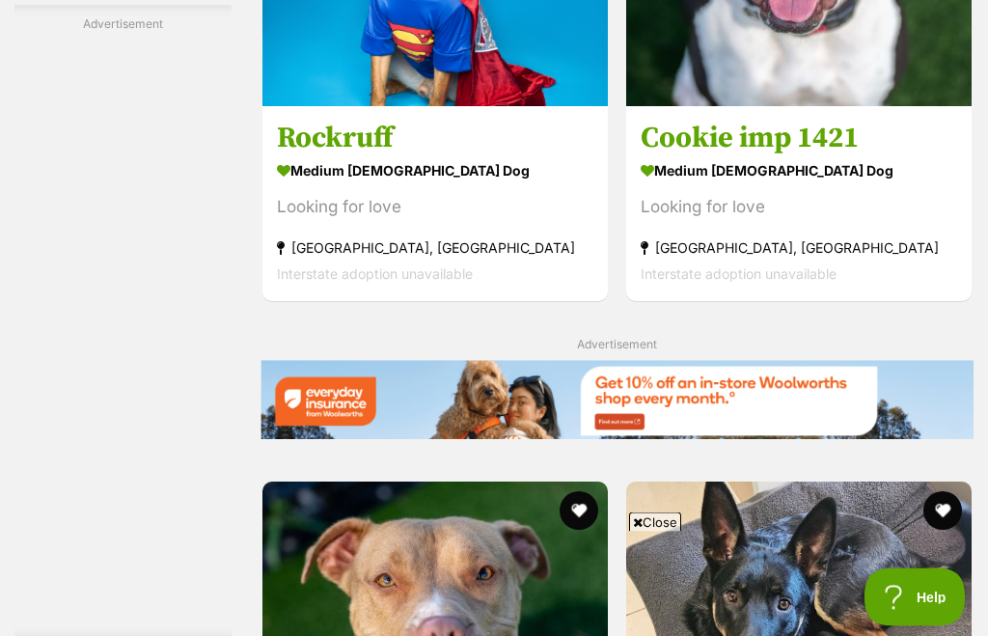
scroll to position [3851, 0]
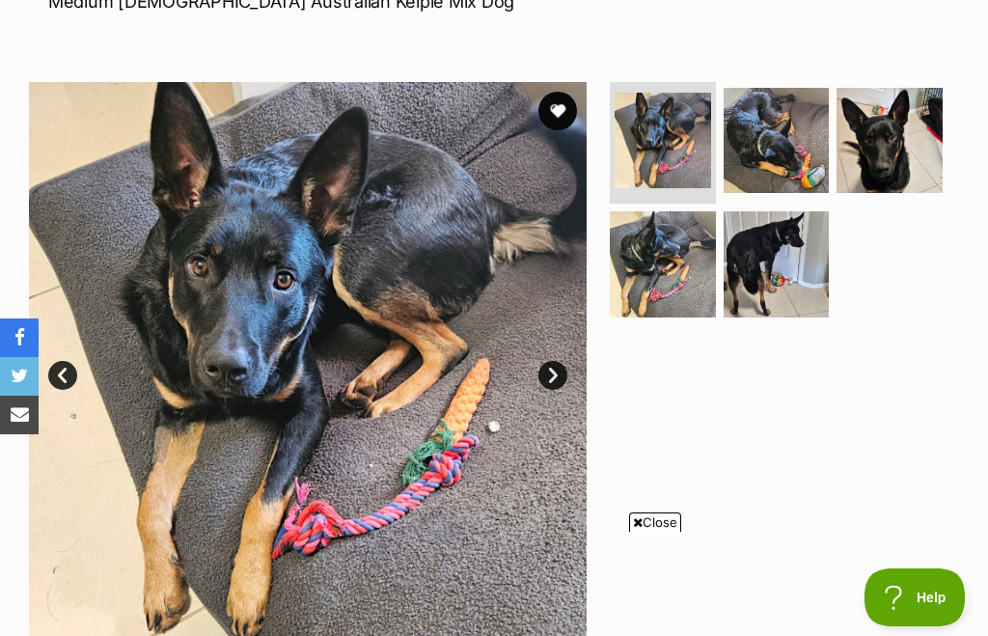
scroll to position [316, 0]
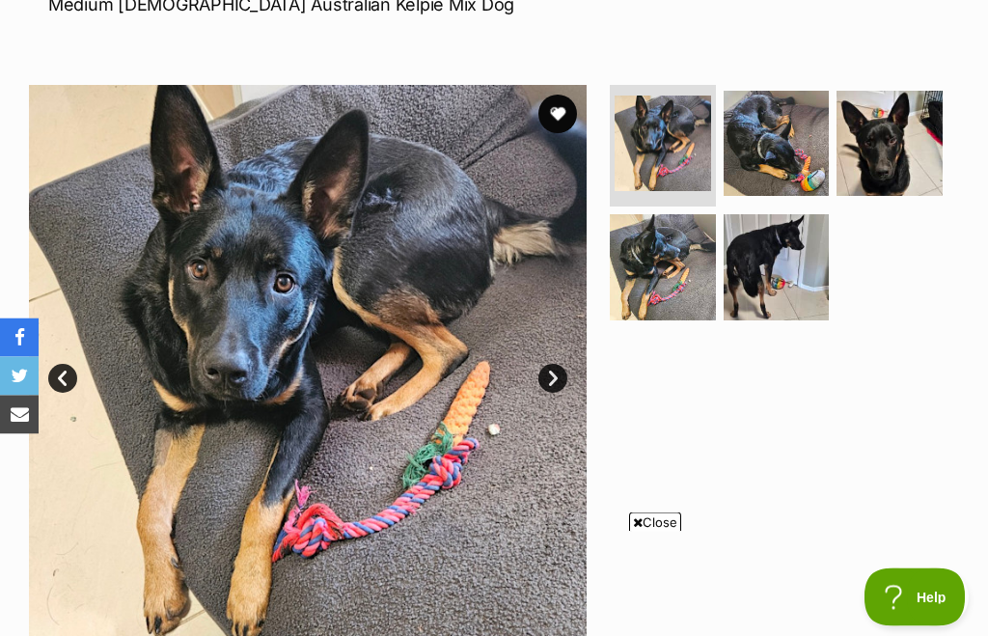
click at [559, 371] on link "Next" at bounding box center [553, 379] width 29 height 29
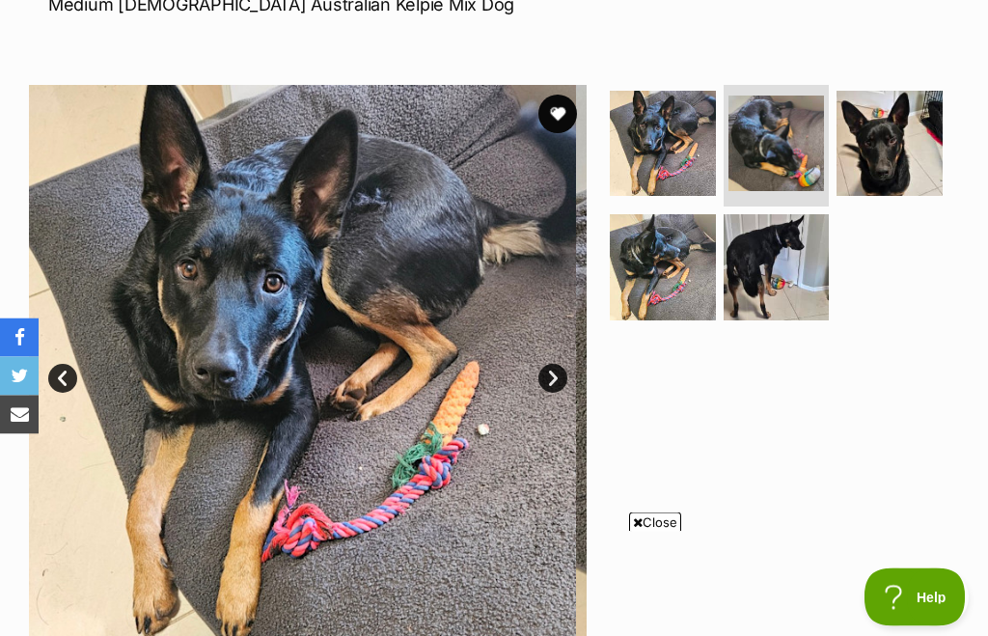
scroll to position [317, 0]
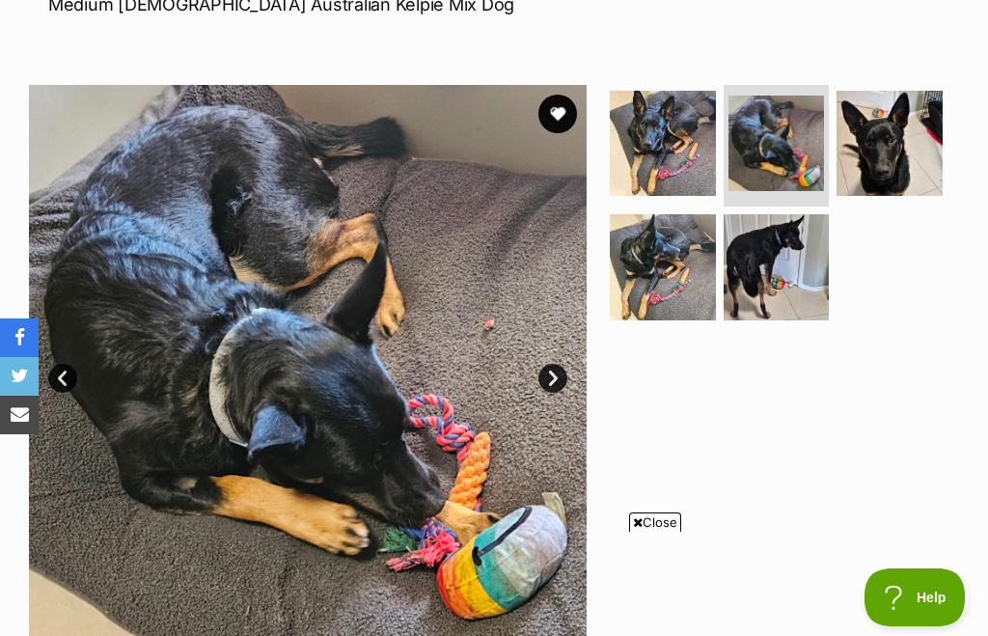
click at [550, 384] on link "Next" at bounding box center [553, 378] width 29 height 29
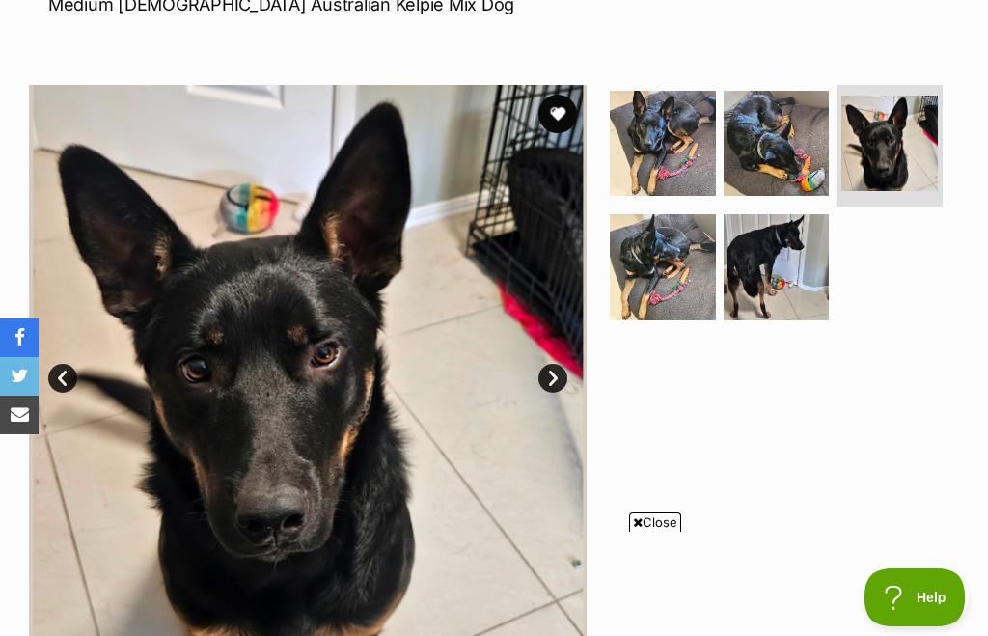
click at [556, 376] on link "Next" at bounding box center [553, 378] width 29 height 29
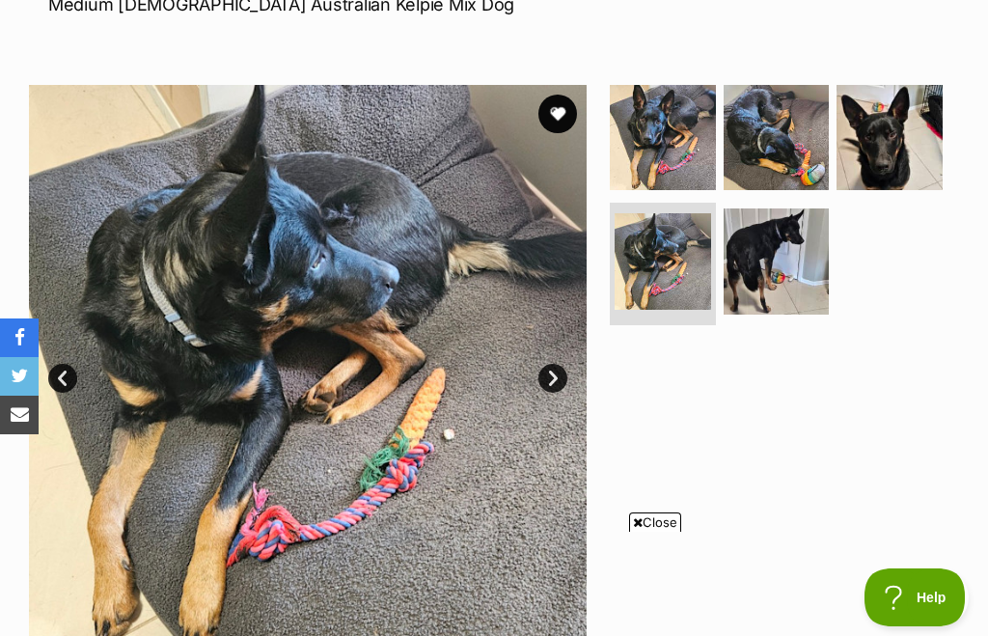
click at [553, 379] on link "Next" at bounding box center [553, 378] width 29 height 29
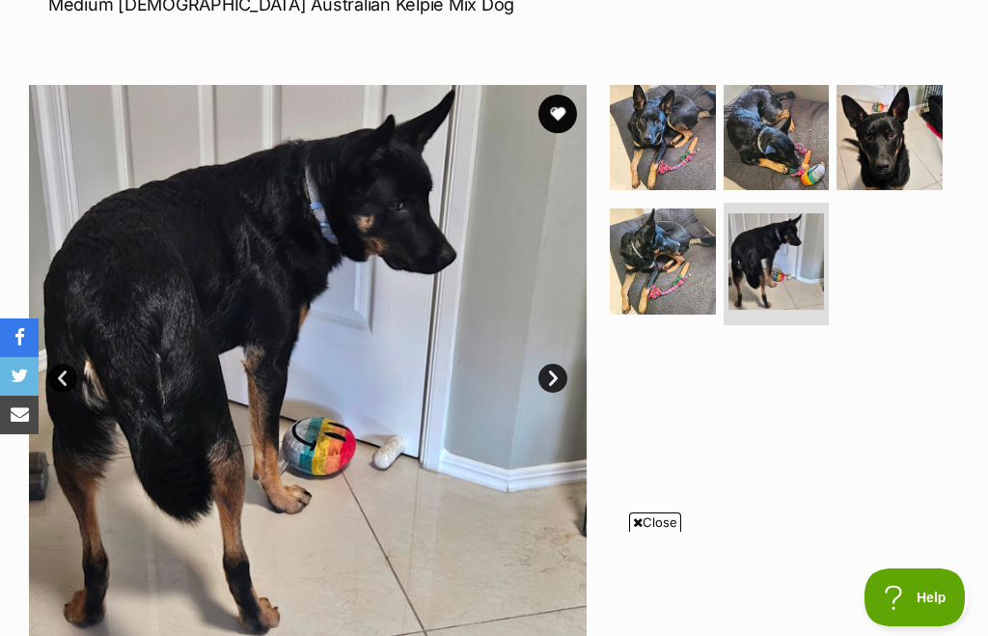
click at [567, 375] on link "Next" at bounding box center [553, 378] width 29 height 29
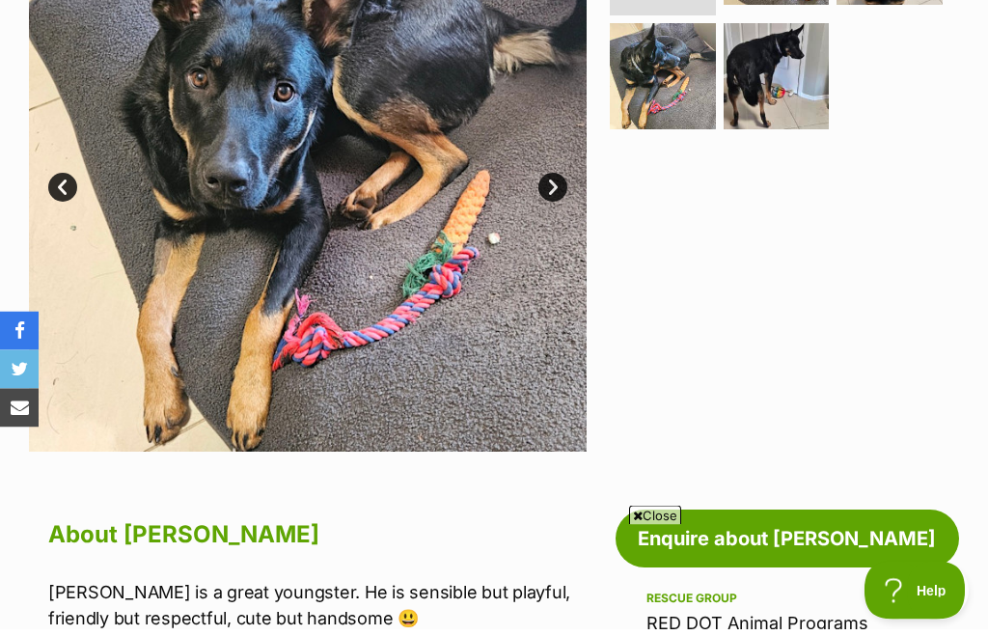
scroll to position [508, 0]
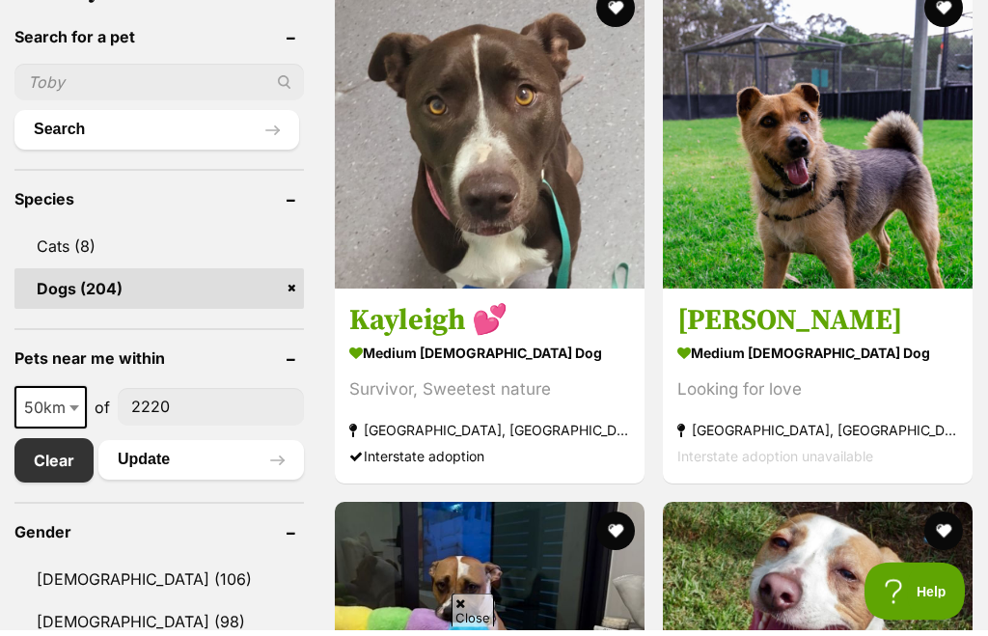
scroll to position [654, 0]
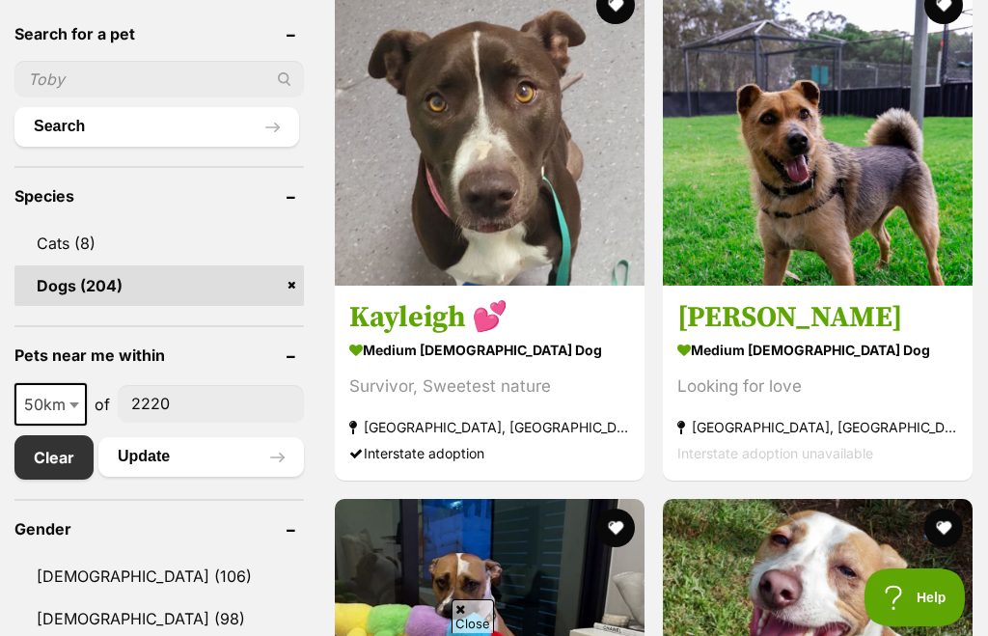
click at [866, 286] on img at bounding box center [818, 131] width 310 height 310
click at [861, 286] on img at bounding box center [818, 131] width 310 height 310
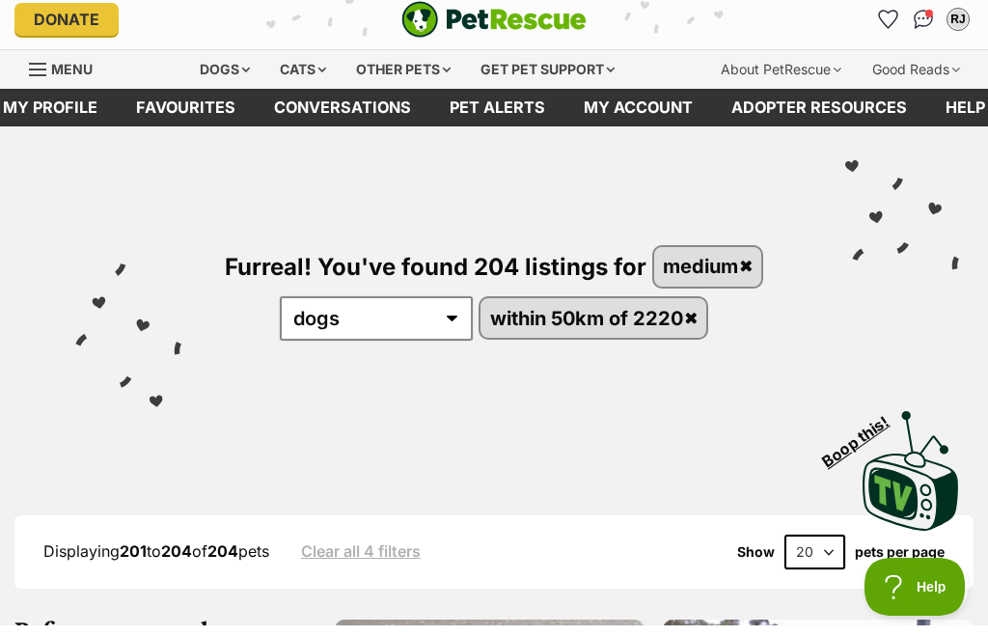
scroll to position [13, 0]
